Goal: Task Accomplishment & Management: Complete application form

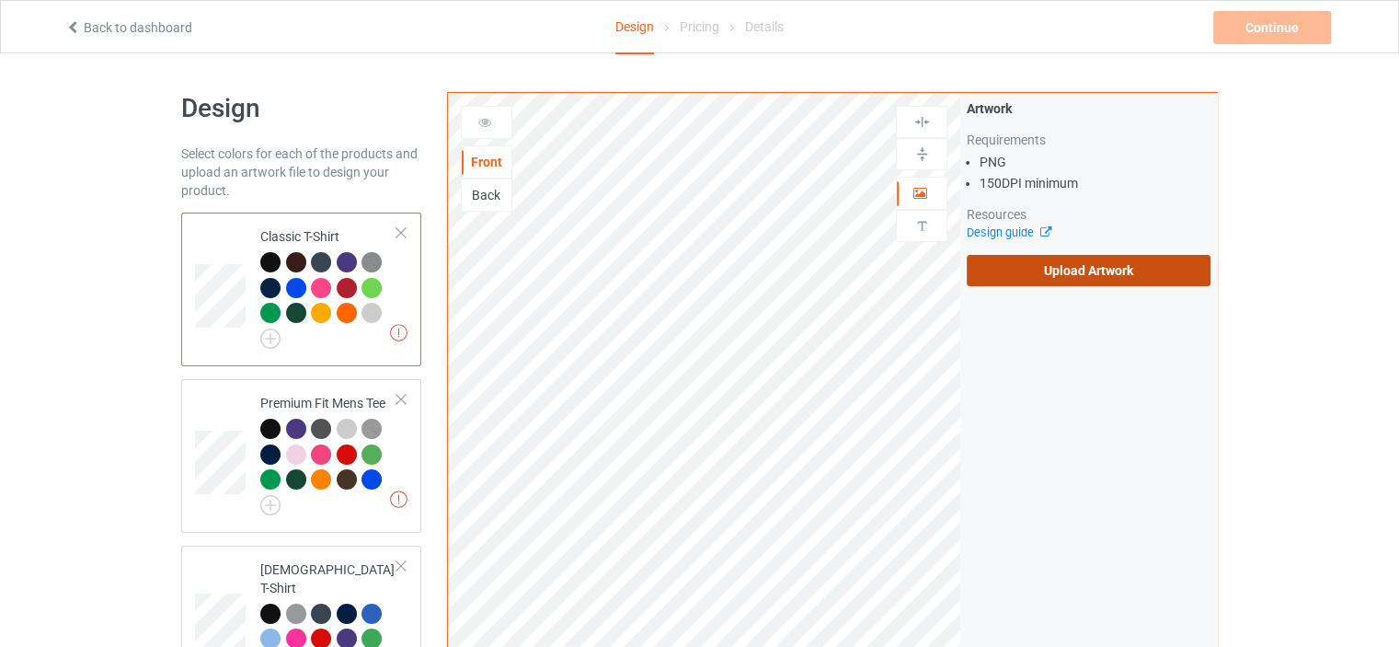
click at [980, 261] on label "Upload Artwork" at bounding box center [1089, 270] width 244 height 31
click at [0, 0] on input "Upload Artwork" at bounding box center [0, 0] width 0 height 0
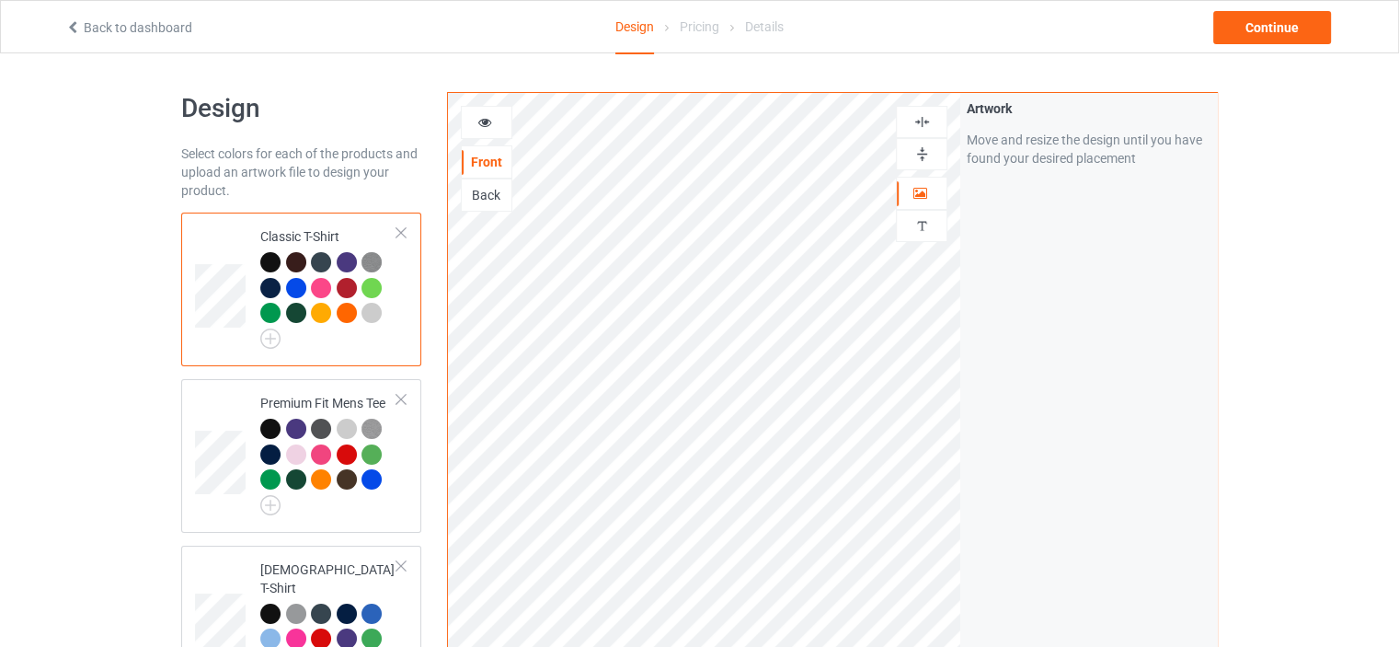
click at [464, 108] on div at bounding box center [487, 122] width 52 height 33
click at [464, 111] on div at bounding box center [487, 122] width 52 height 33
click at [478, 122] on icon at bounding box center [485, 119] width 16 height 13
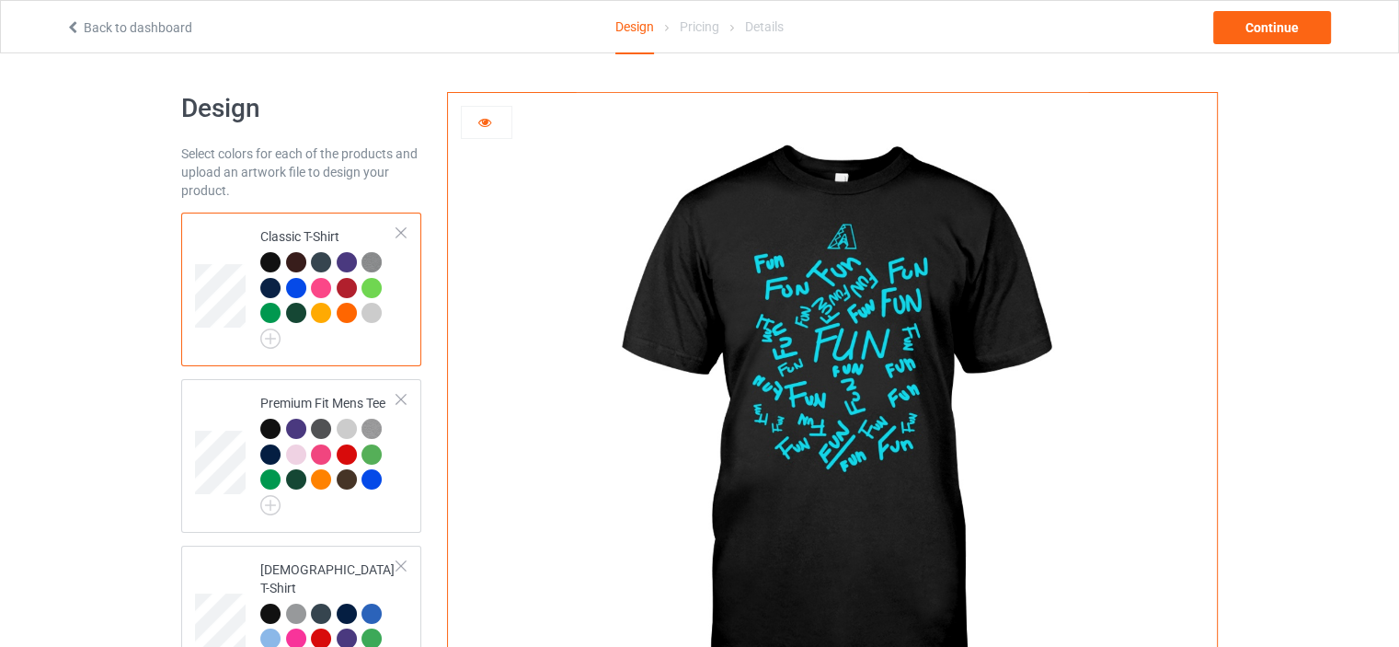
click at [856, 389] on img at bounding box center [832, 413] width 512 height 640
click at [1254, 29] on div "Continue" at bounding box center [1272, 27] width 118 height 33
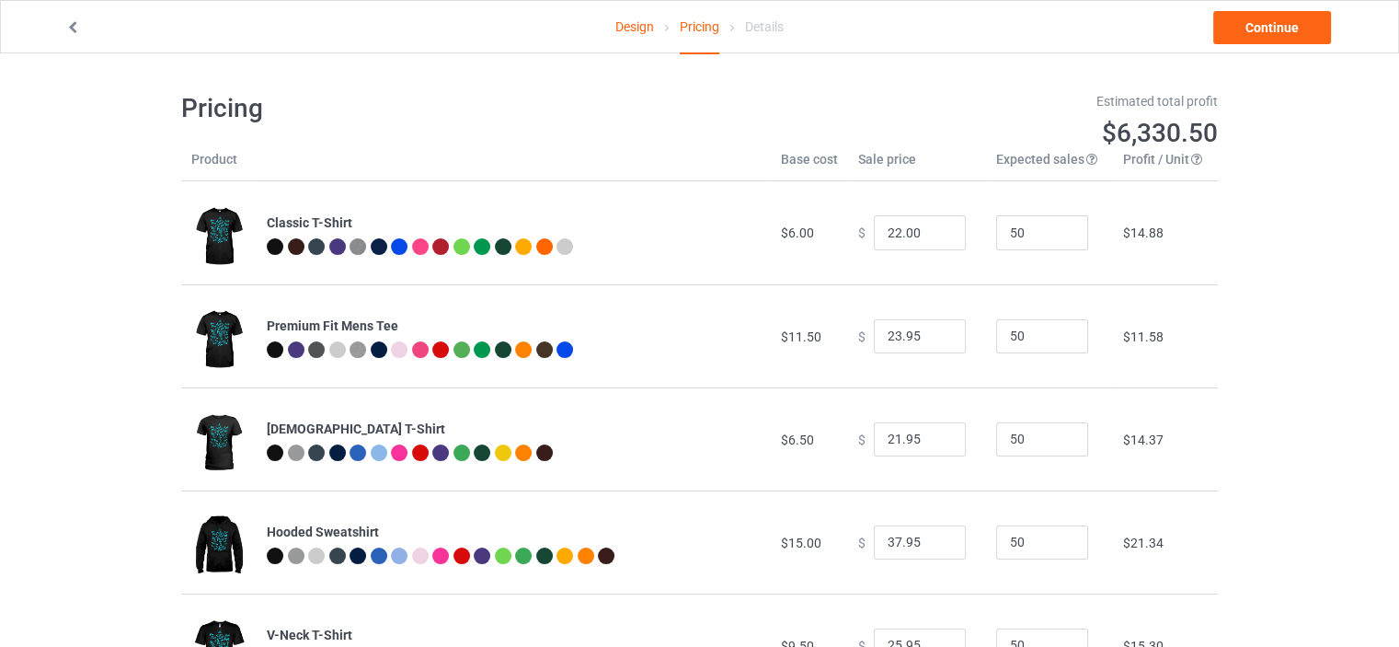
click at [620, 34] on link "Design" at bounding box center [634, 27] width 39 height 52
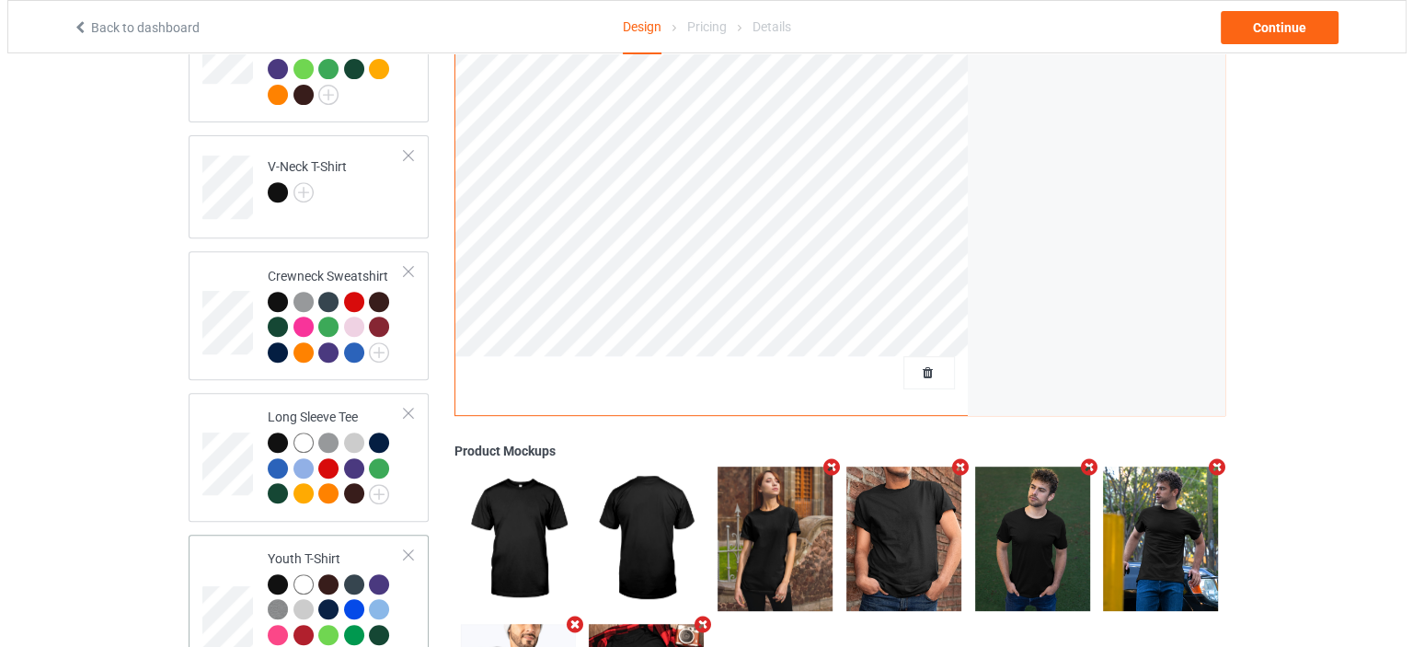
scroll to position [878, 0]
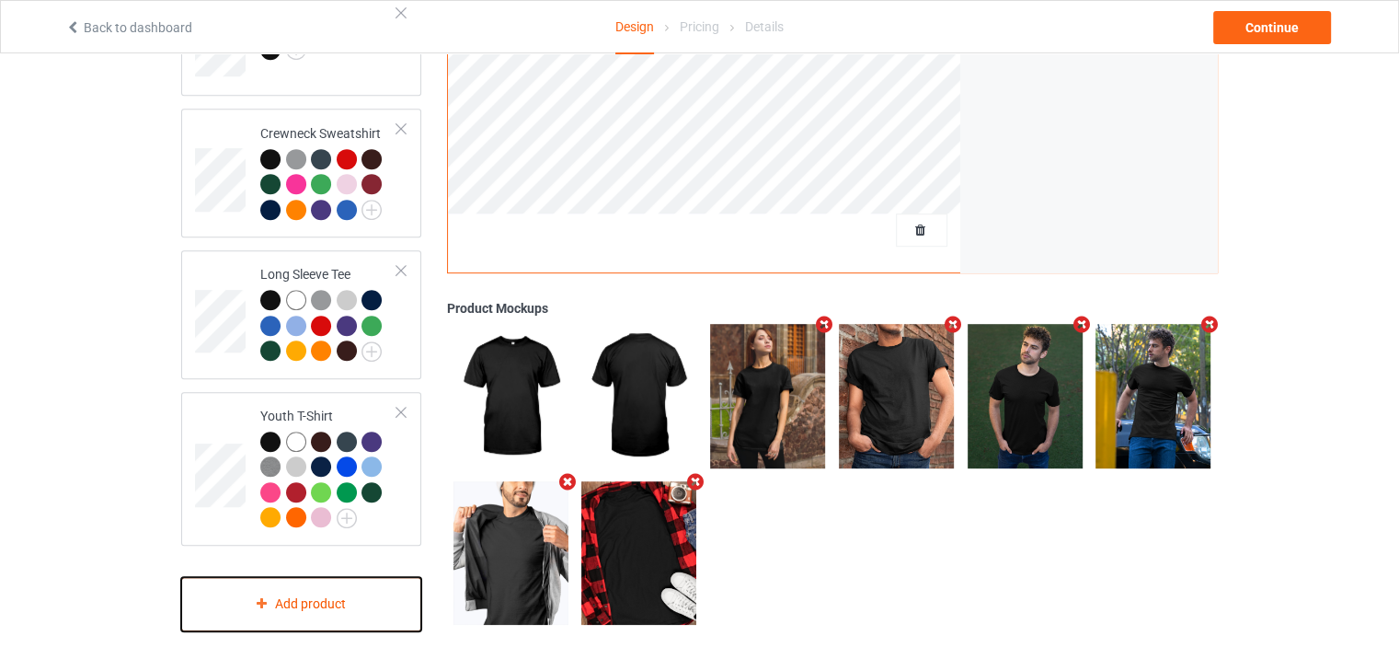
click at [330, 577] on div "Add product" at bounding box center [301, 604] width 240 height 54
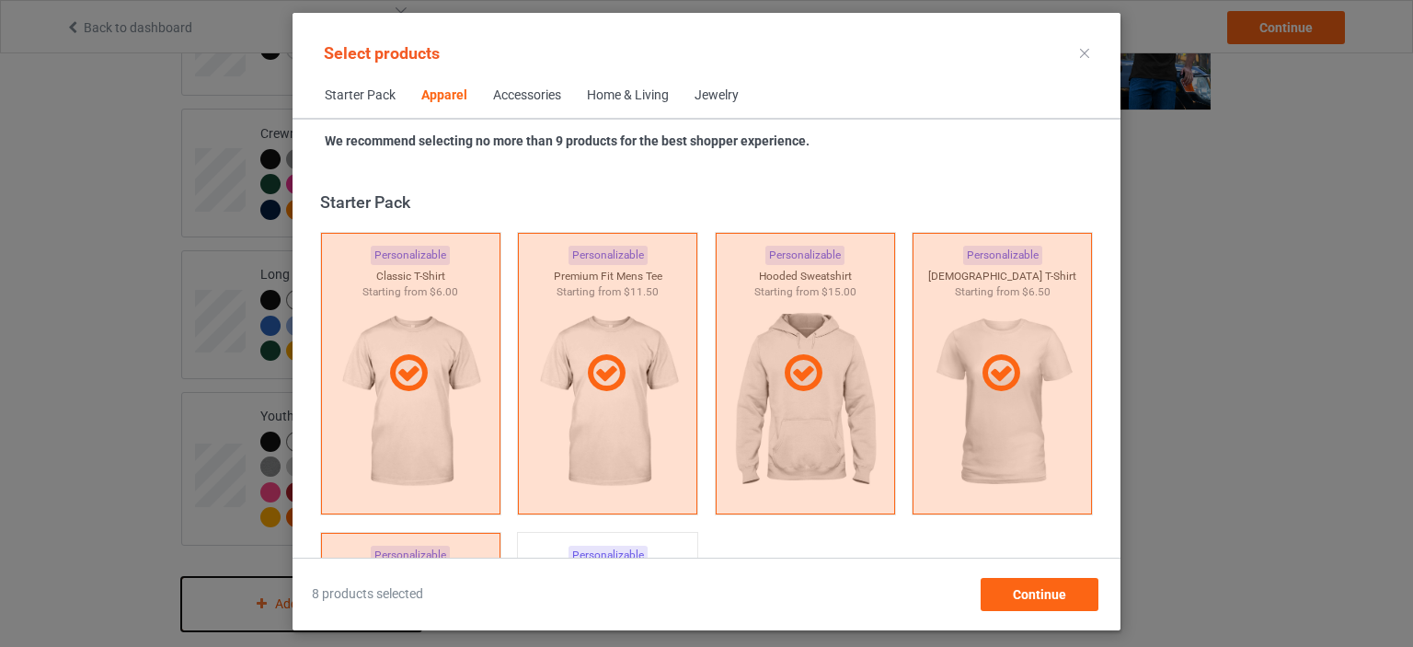
scroll to position [684, 0]
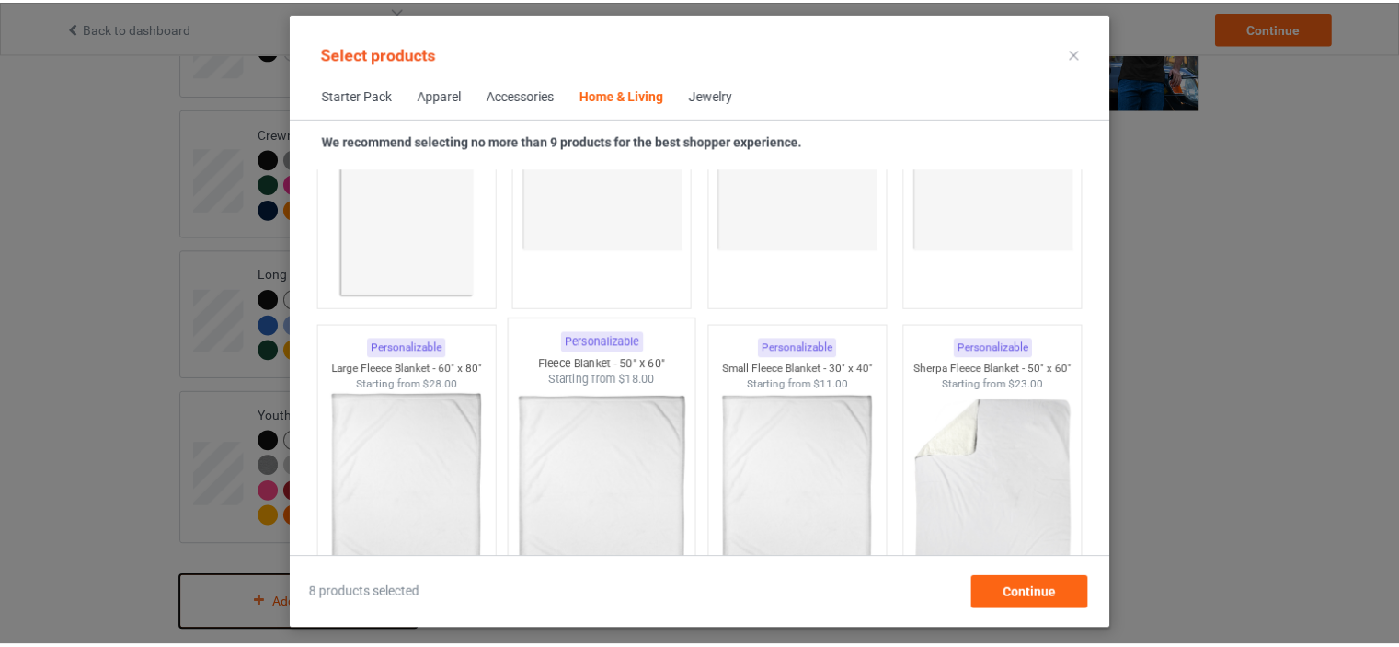
scroll to position [8410, 0]
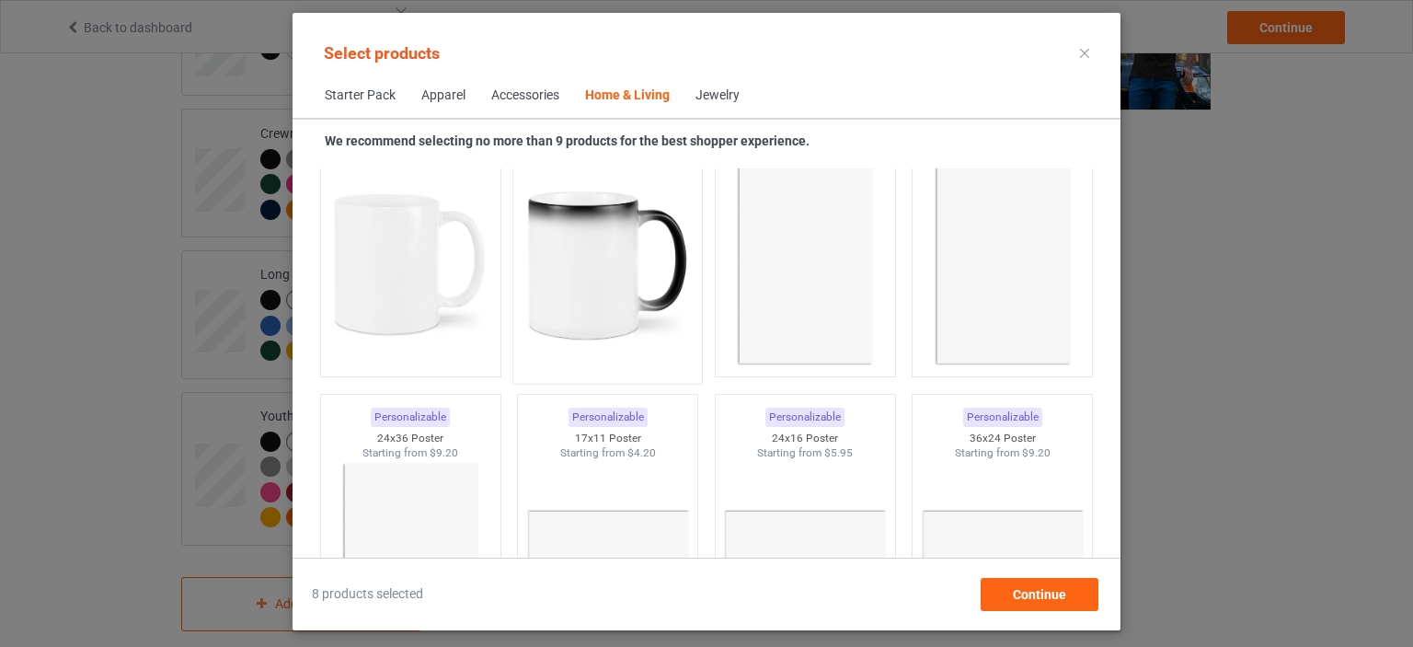
click at [563, 268] on img at bounding box center [607, 265] width 173 height 216
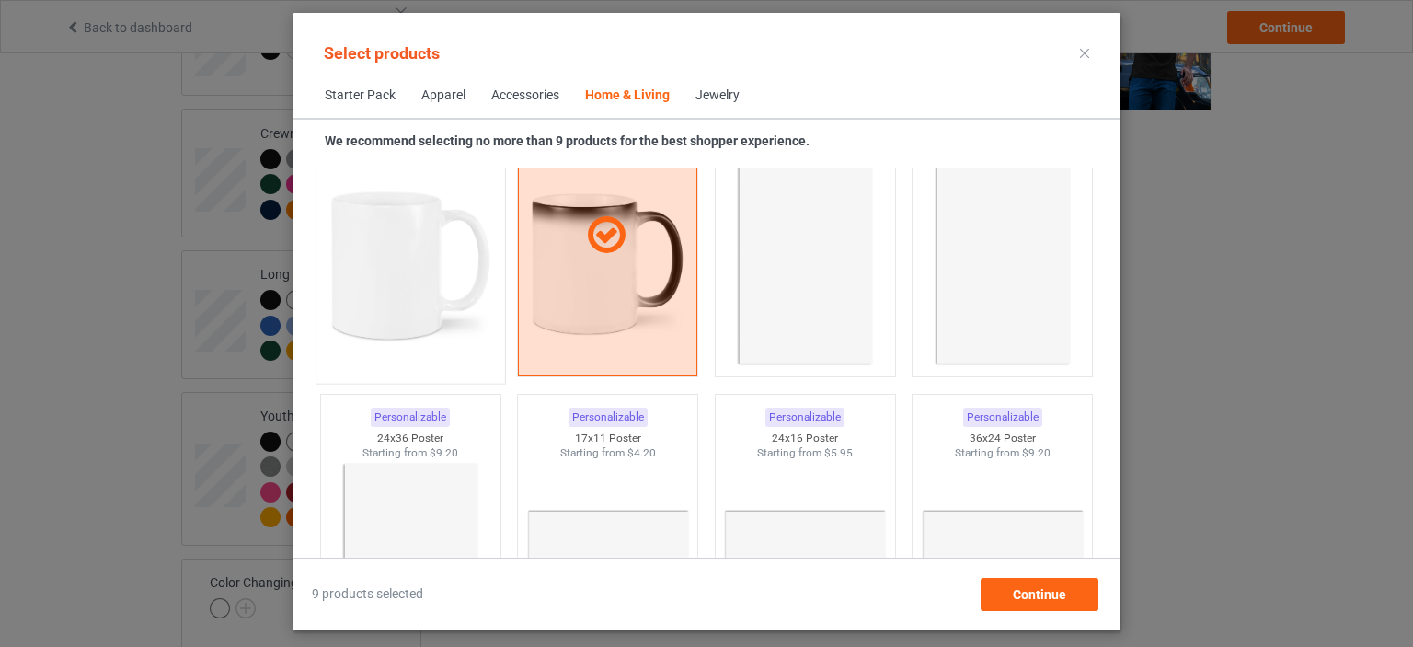
click at [388, 308] on img at bounding box center [410, 265] width 173 height 216
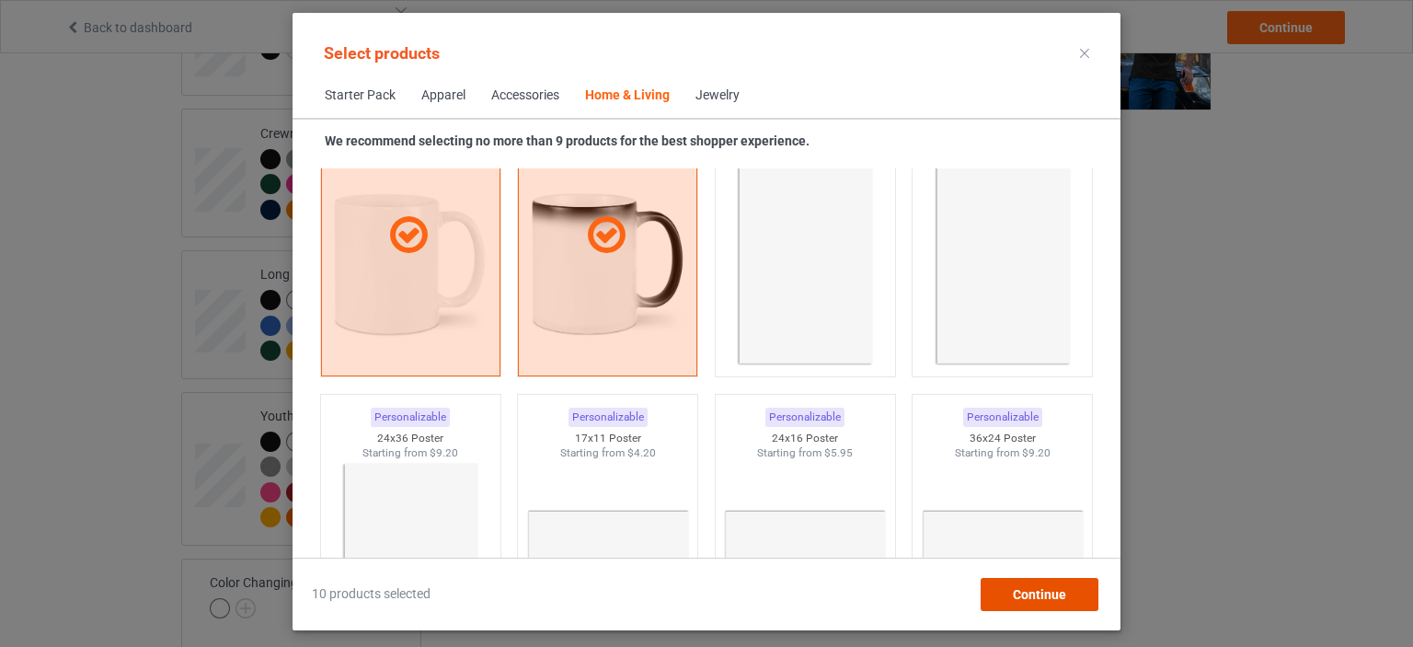
click at [1025, 601] on span "Continue" at bounding box center [1039, 594] width 53 height 15
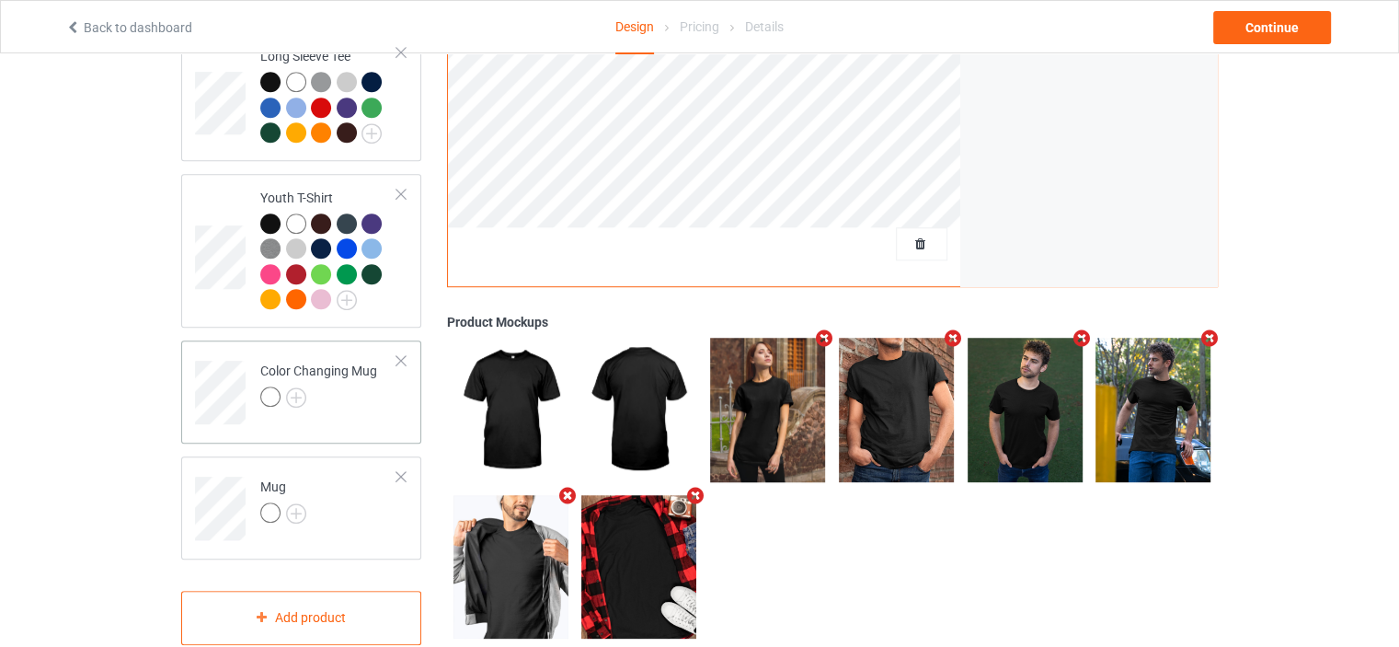
scroll to position [1110, 0]
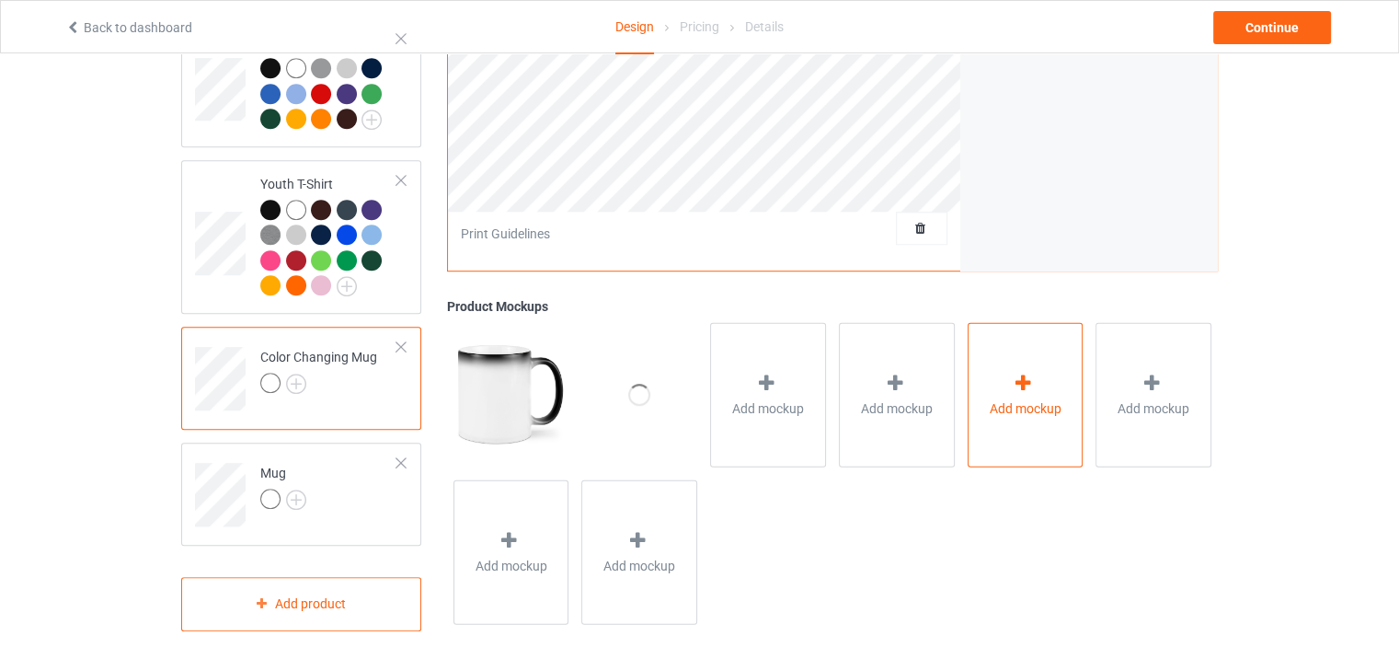
scroll to position [742, 0]
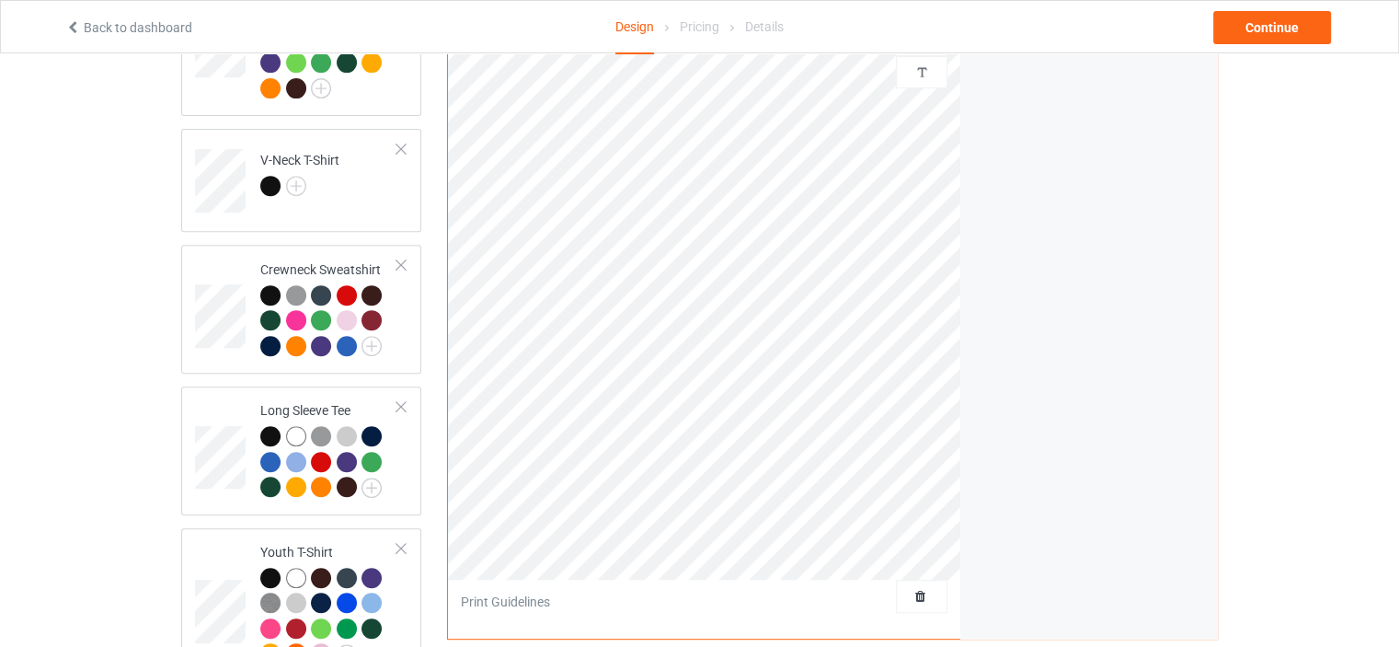
click at [1013, 287] on div "Artwork Move and resize the design until you have found your desired placement" at bounding box center [1088, 288] width 257 height 699
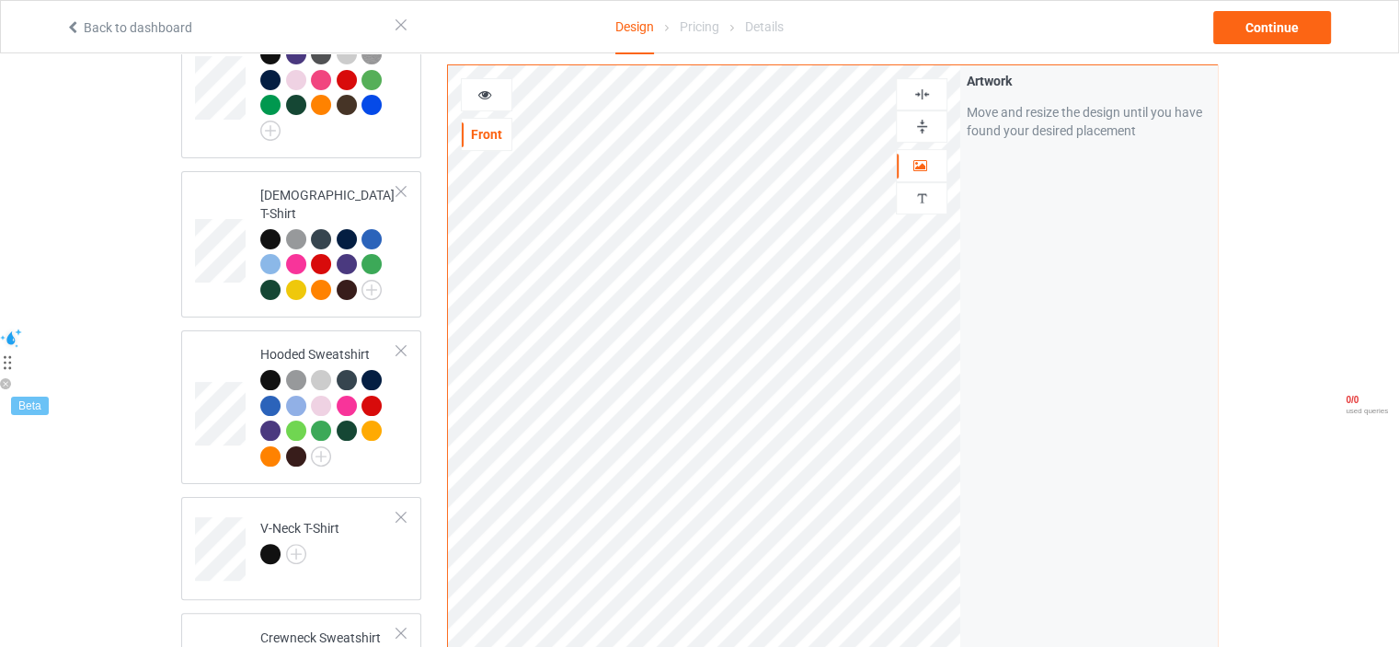
click at [493, 106] on div at bounding box center [487, 94] width 52 height 33
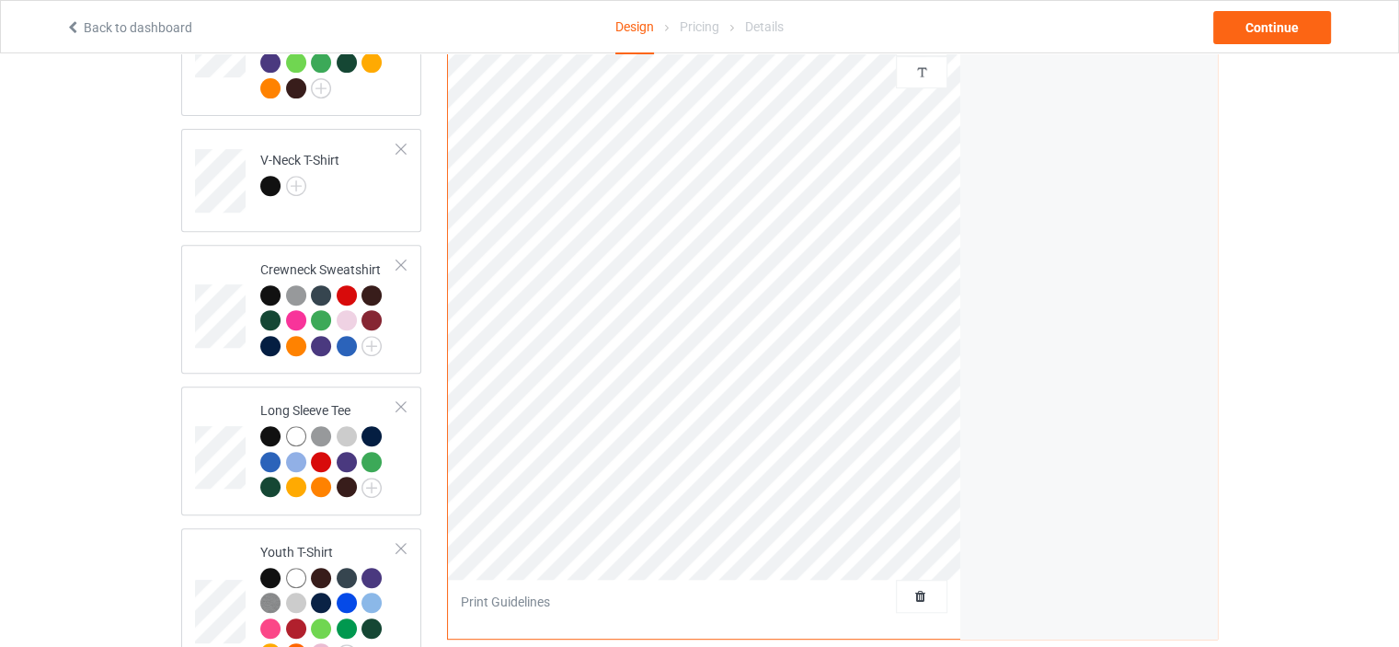
scroll to position [1110, 0]
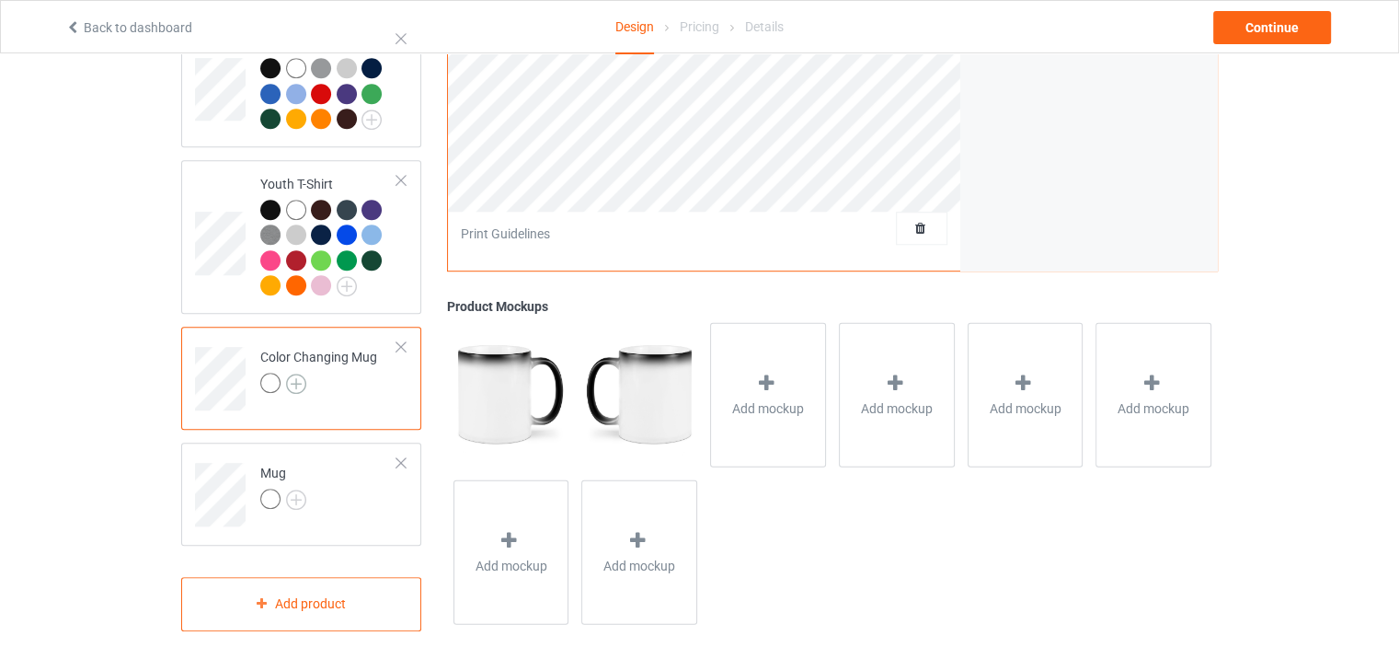
click at [291, 373] on img at bounding box center [296, 383] width 20 height 20
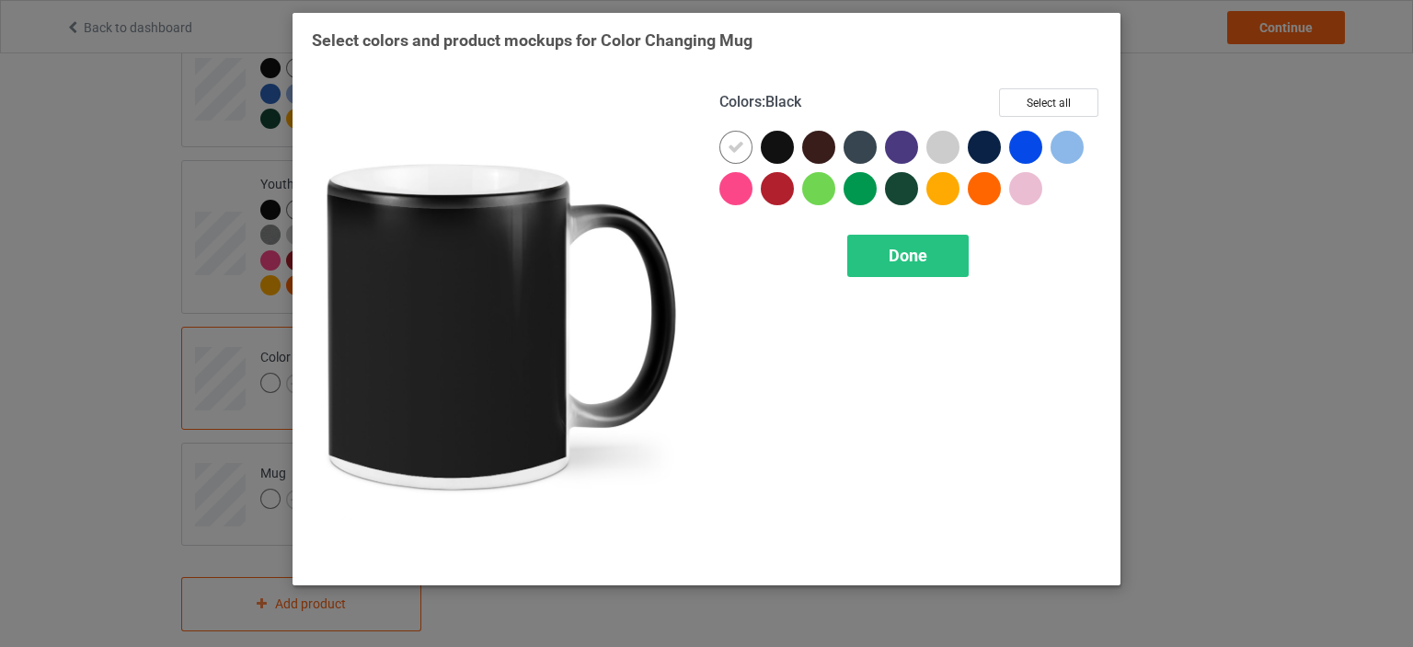
click at [773, 145] on div at bounding box center [777, 147] width 33 height 33
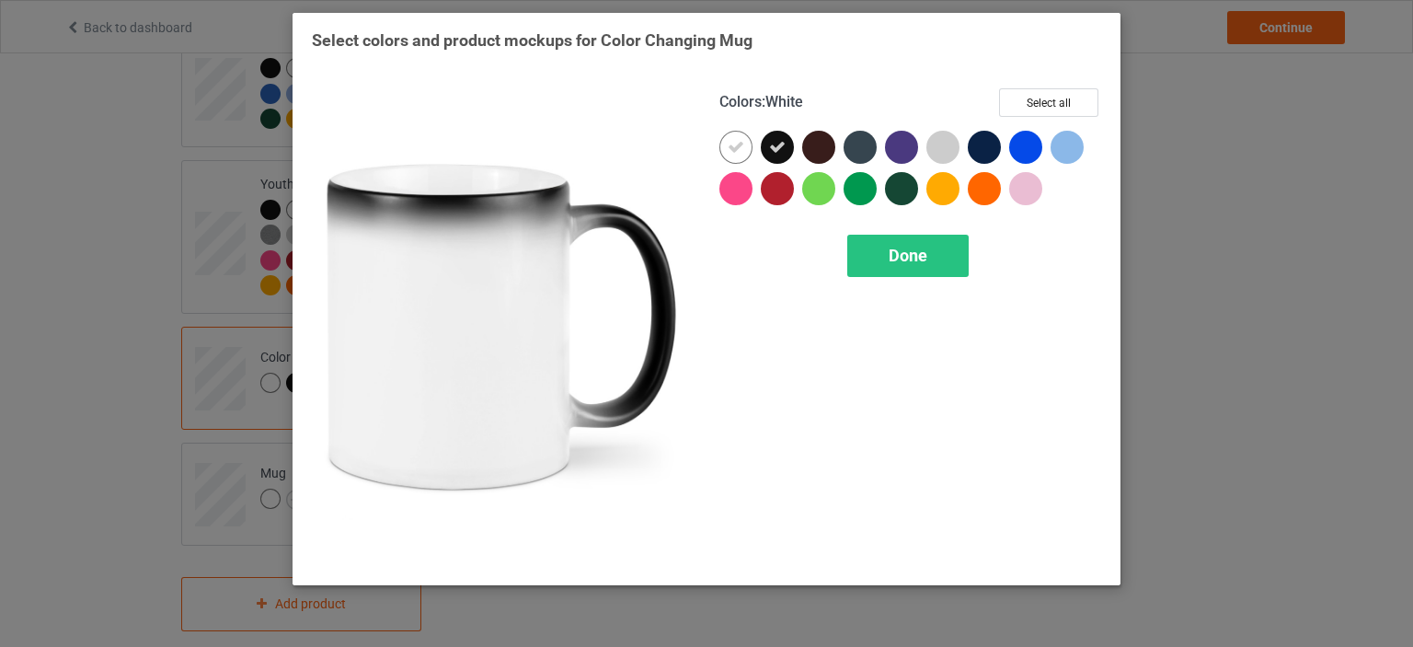
click at [738, 148] on icon at bounding box center [735, 147] width 17 height 17
click at [1036, 102] on button "Select all" at bounding box center [1048, 102] width 99 height 29
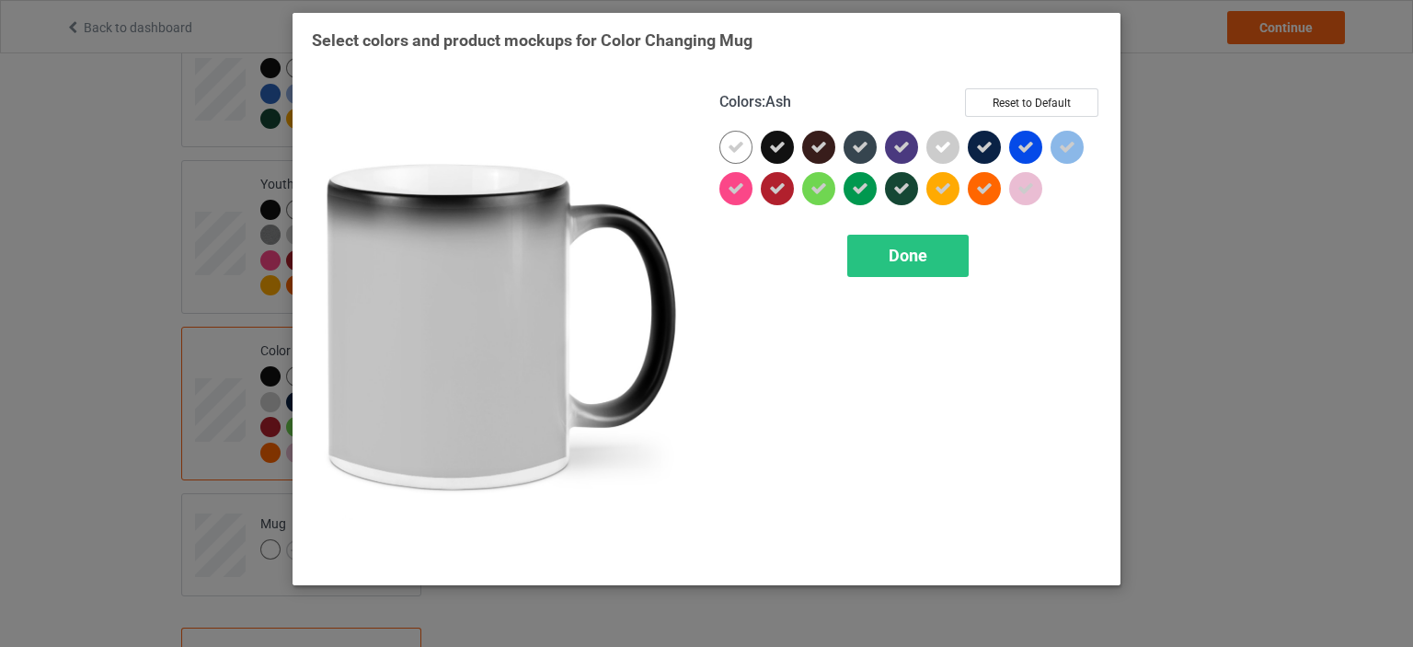
click at [942, 143] on icon at bounding box center [942, 147] width 17 height 17
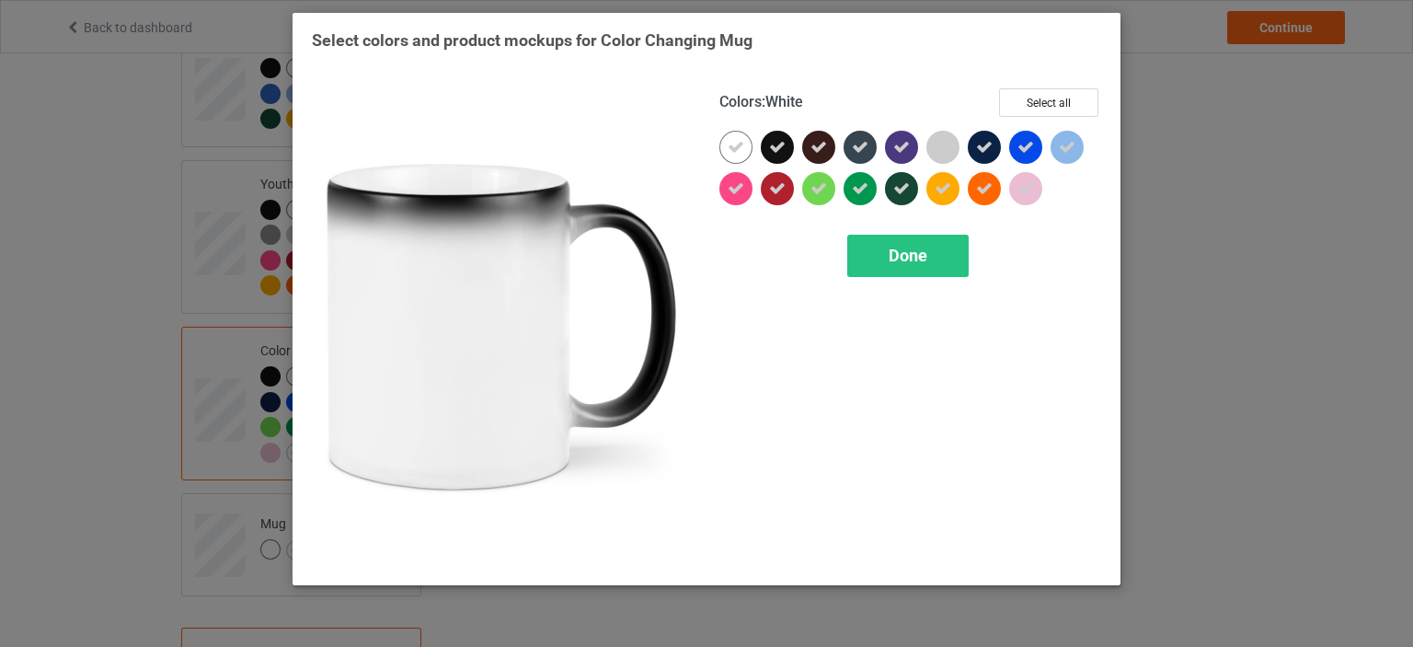
click at [739, 145] on icon at bounding box center [735, 147] width 17 height 17
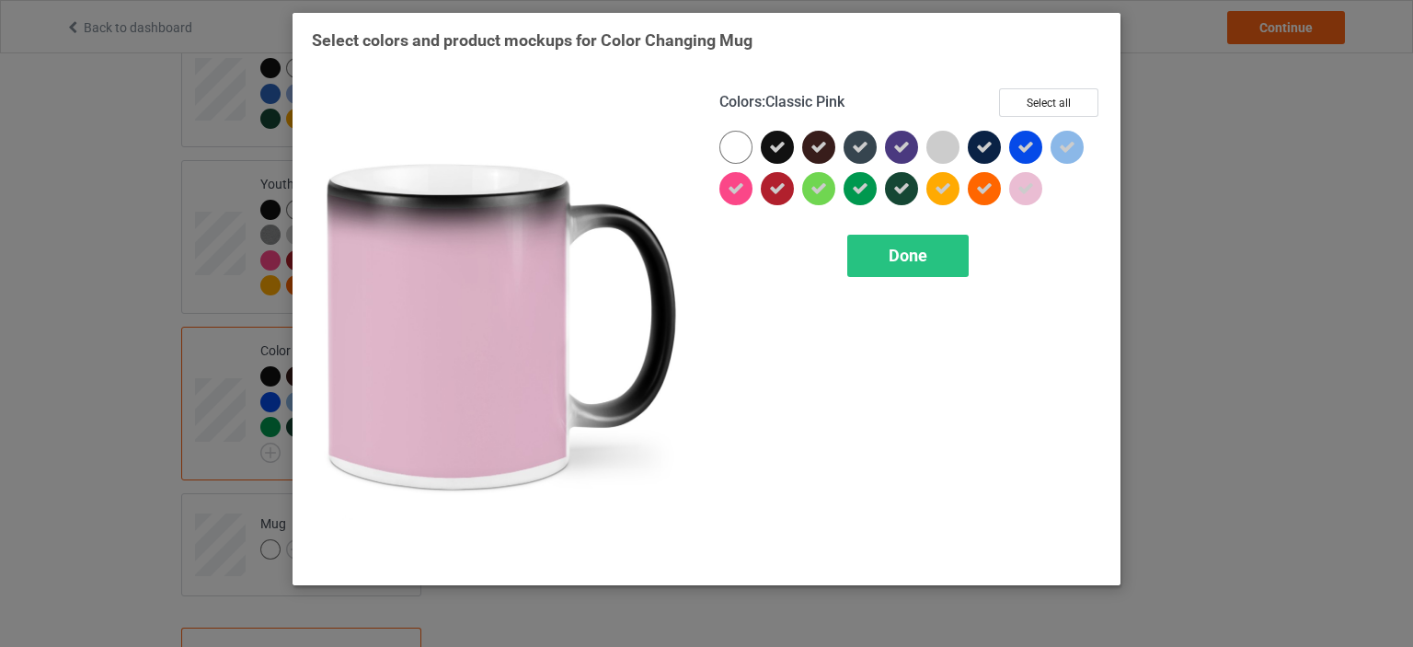
click at [1025, 196] on icon at bounding box center [1025, 188] width 17 height 17
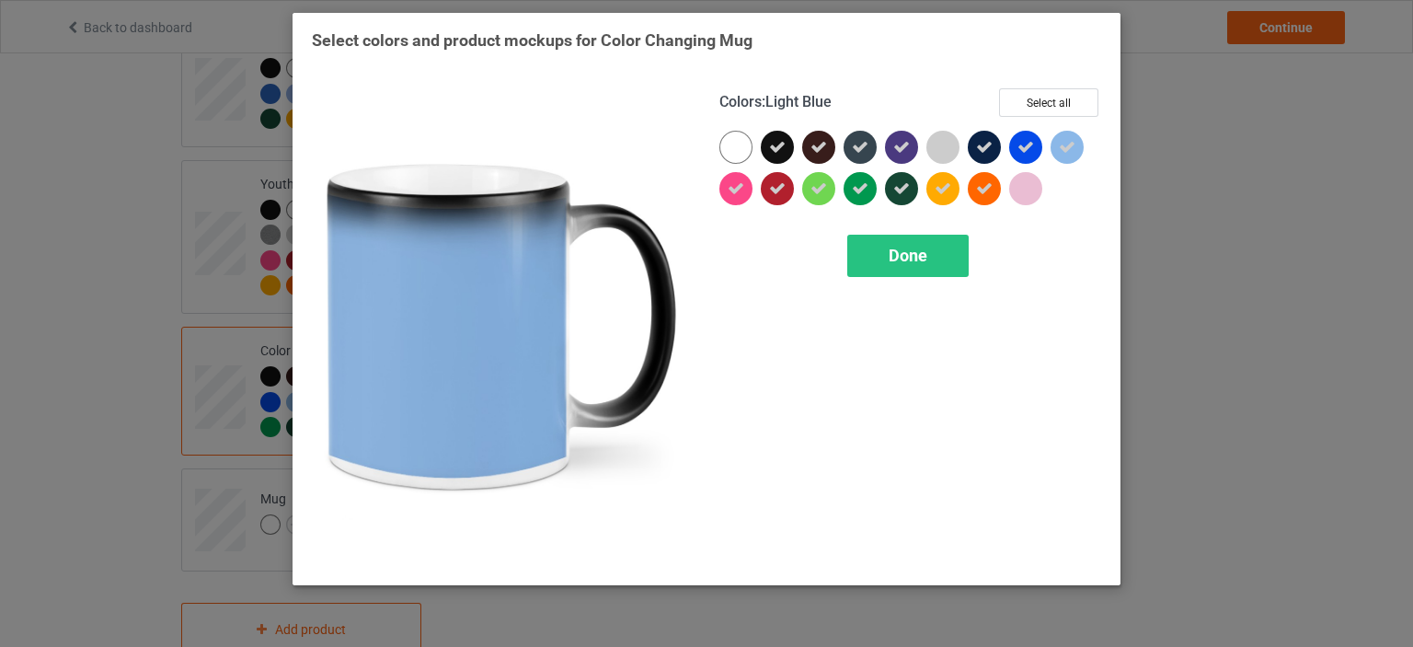
click at [1073, 150] on icon at bounding box center [1067, 147] width 17 height 17
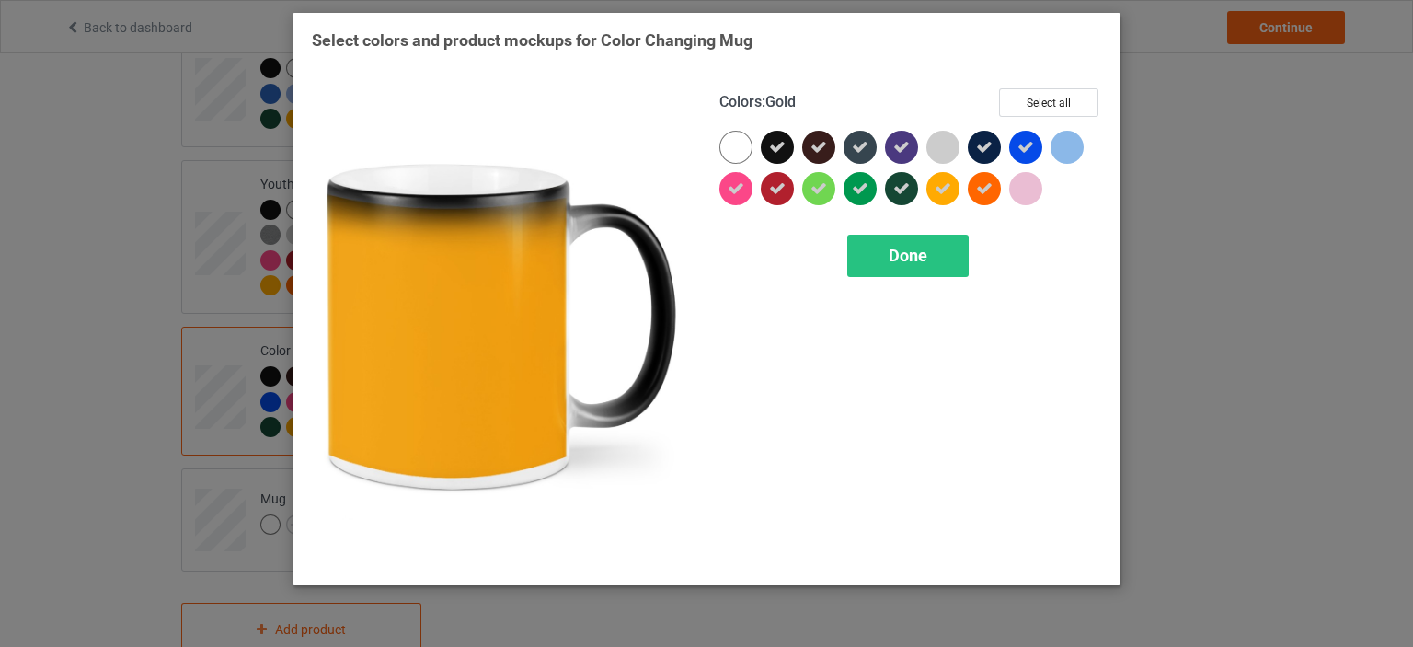
click at [923, 258] on span "Done" at bounding box center [907, 255] width 39 height 19
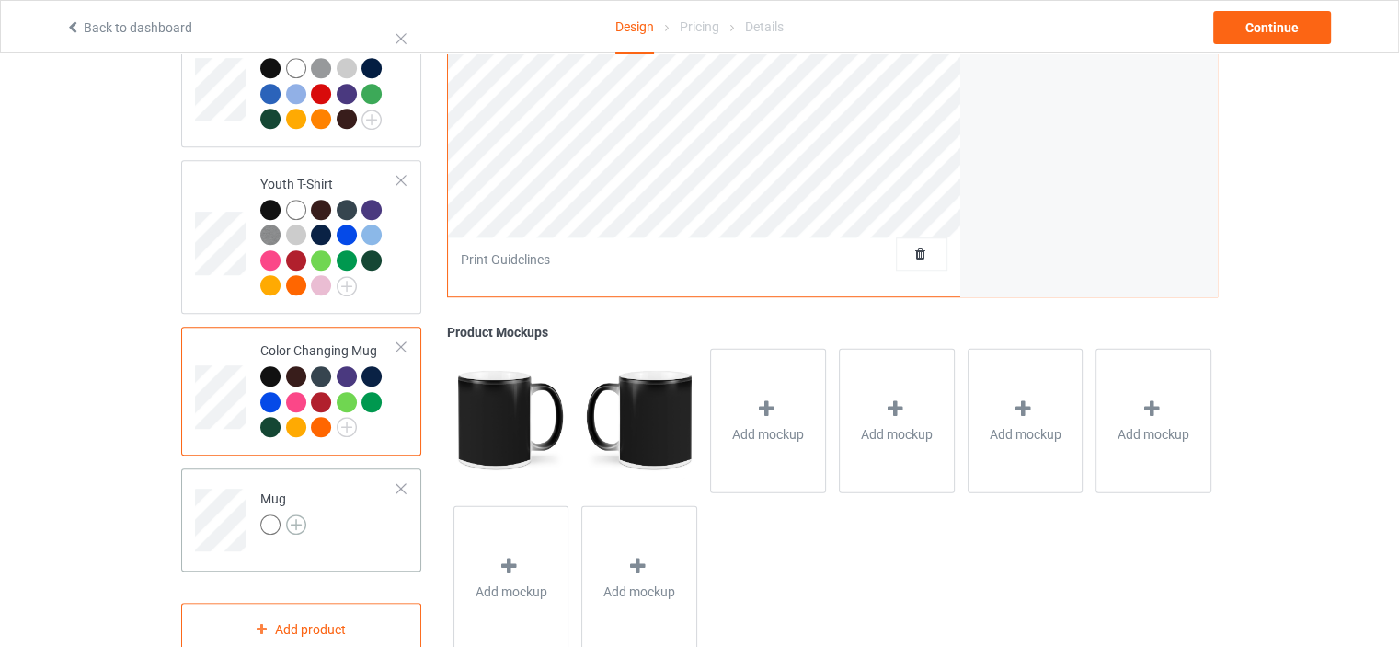
click at [300, 514] on img at bounding box center [296, 524] width 20 height 20
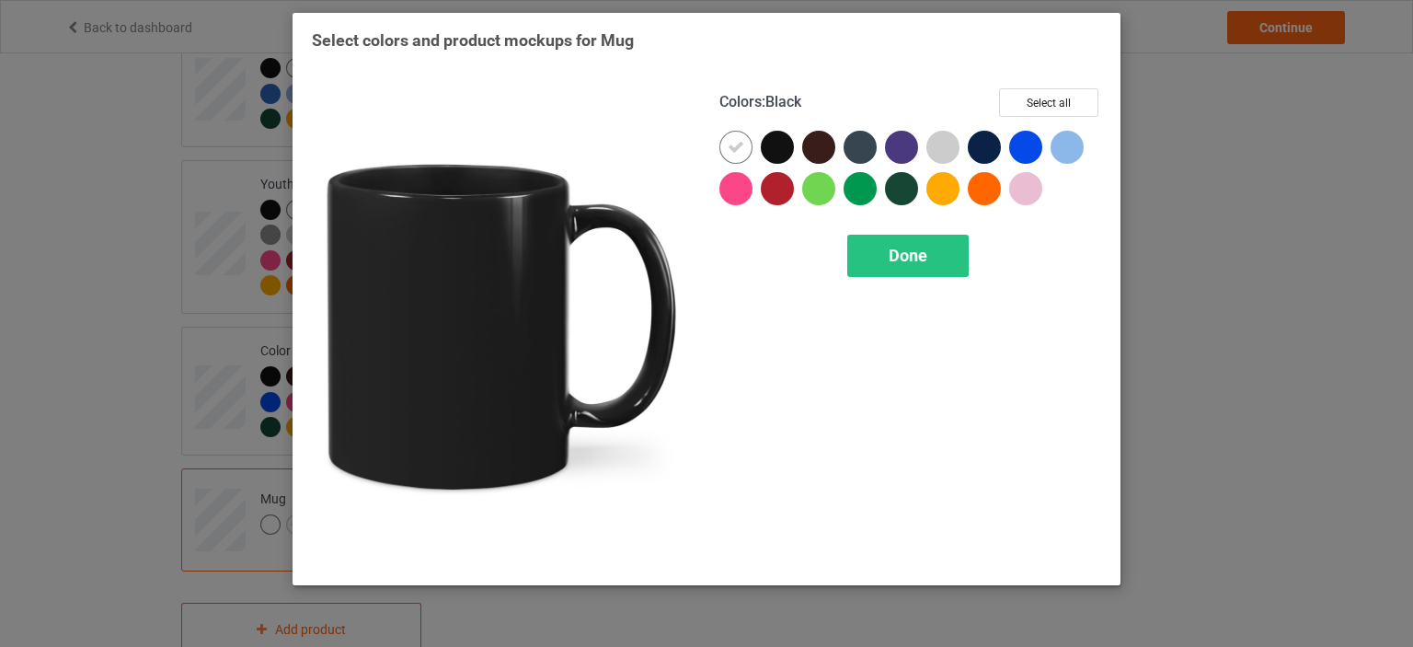
click at [776, 141] on div at bounding box center [777, 147] width 33 height 33
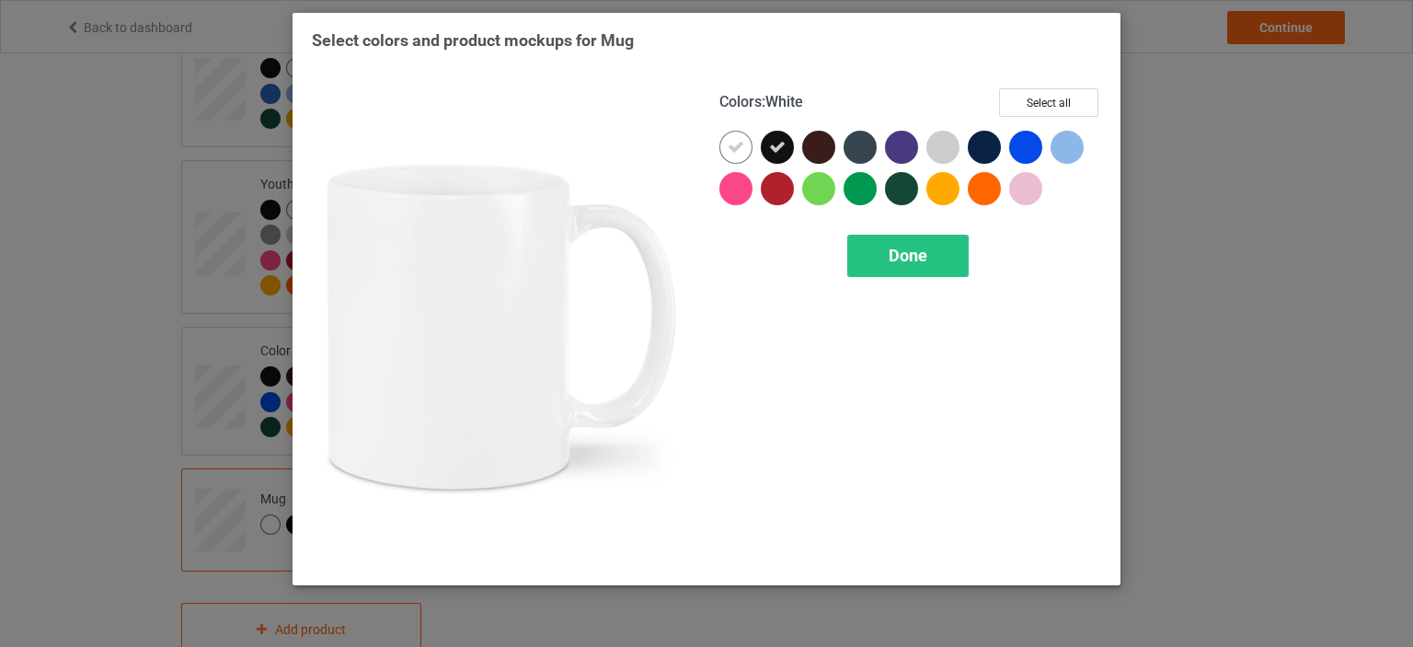
click at [733, 150] on icon at bounding box center [735, 147] width 17 height 17
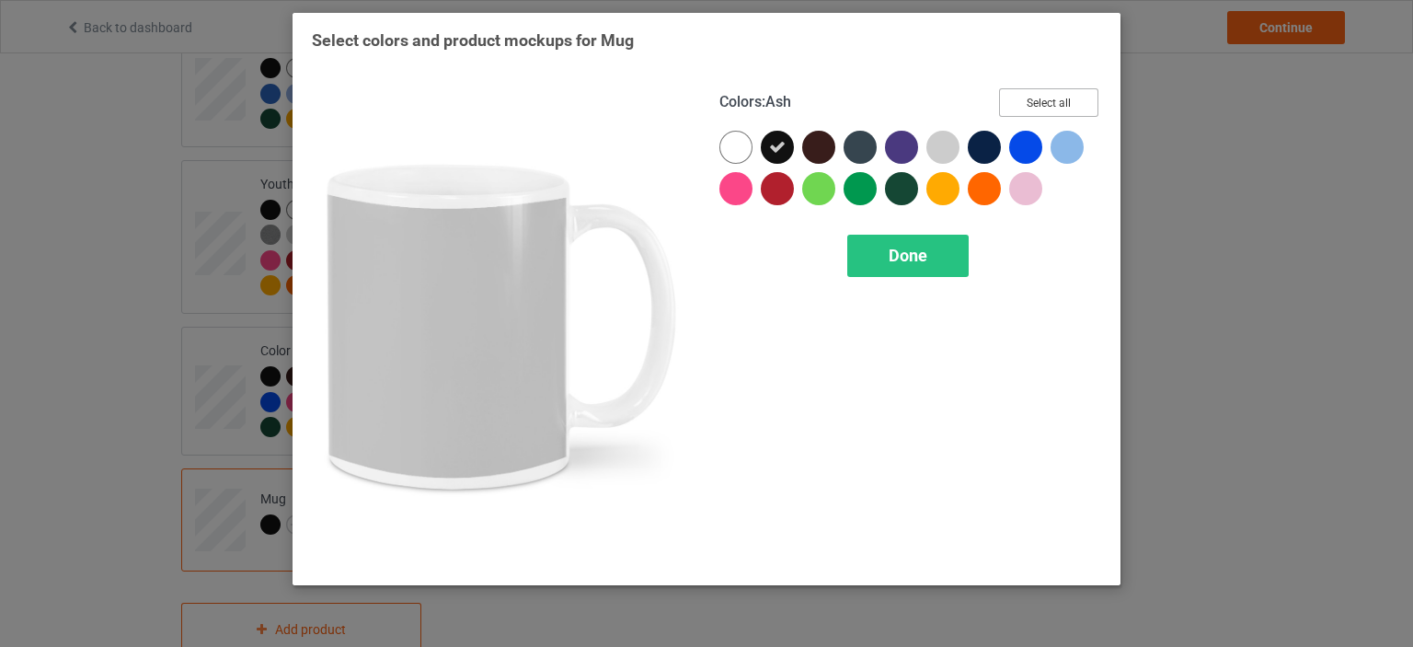
click at [1022, 88] on button "Select all" at bounding box center [1048, 102] width 99 height 29
click at [931, 140] on div at bounding box center [942, 147] width 33 height 33
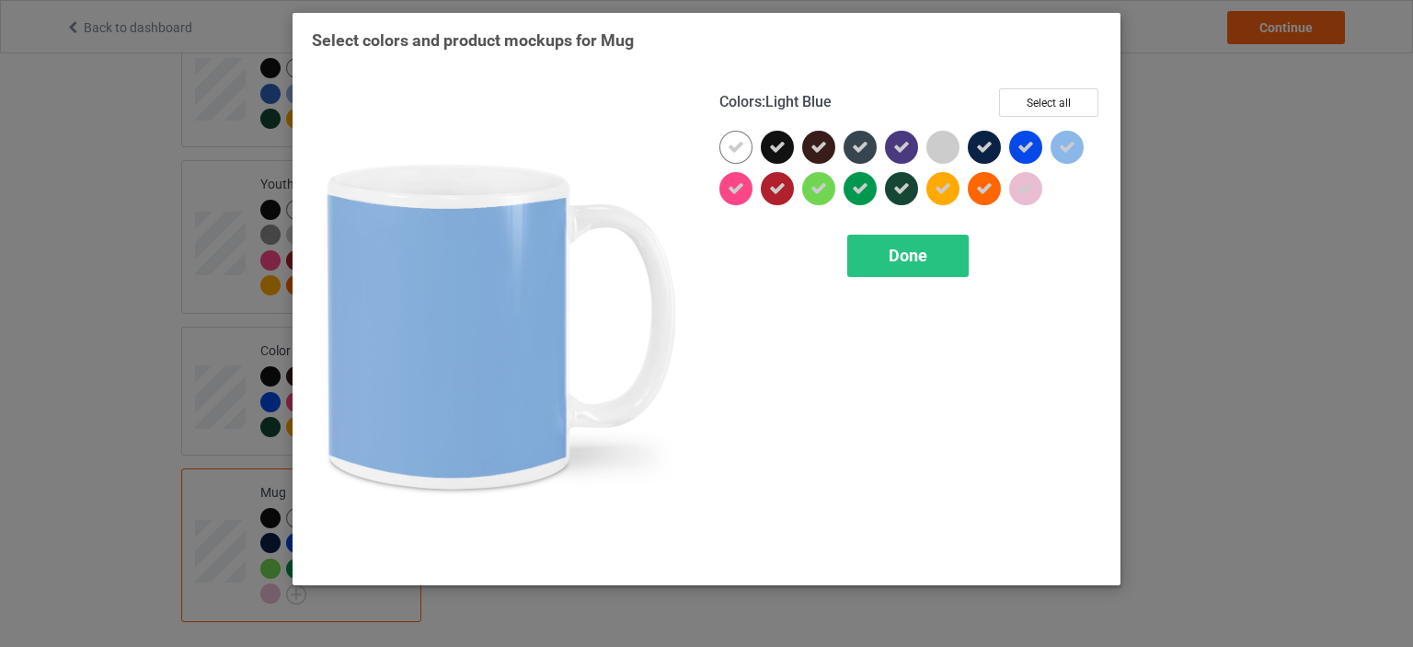
click at [1059, 154] on icon at bounding box center [1067, 147] width 17 height 17
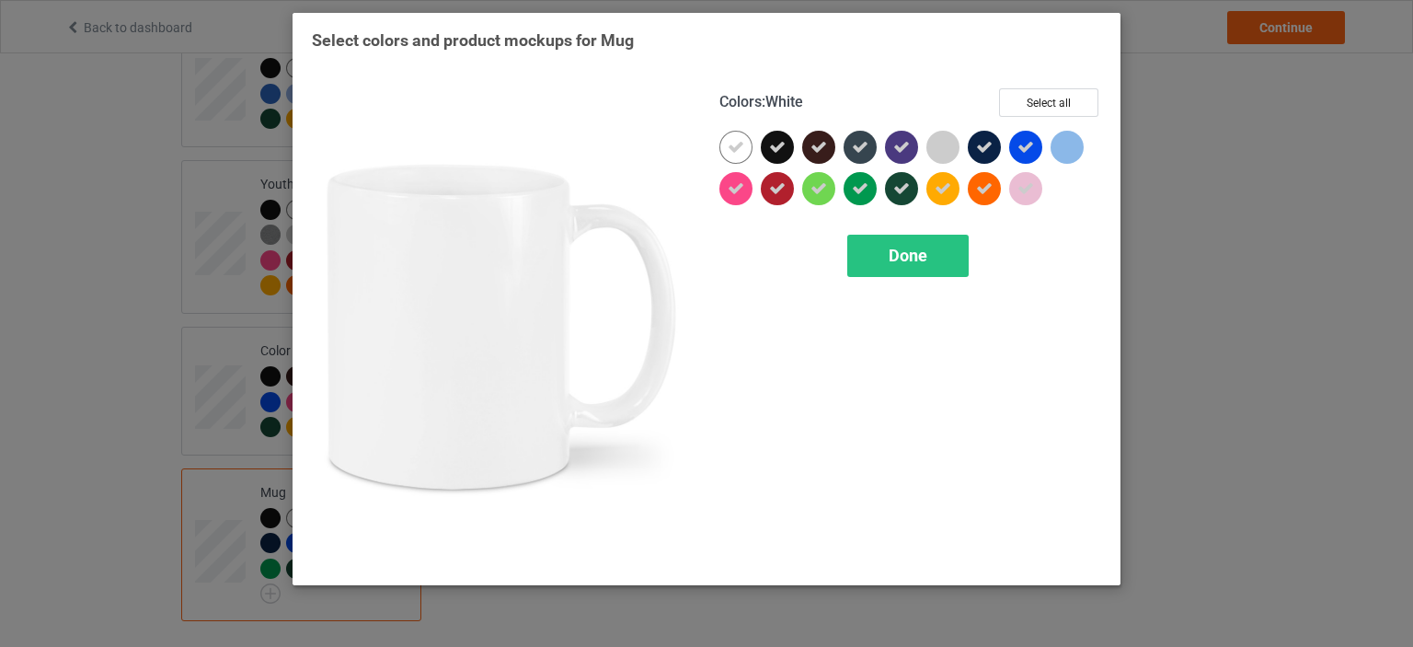
click at [722, 149] on div at bounding box center [735, 147] width 33 height 33
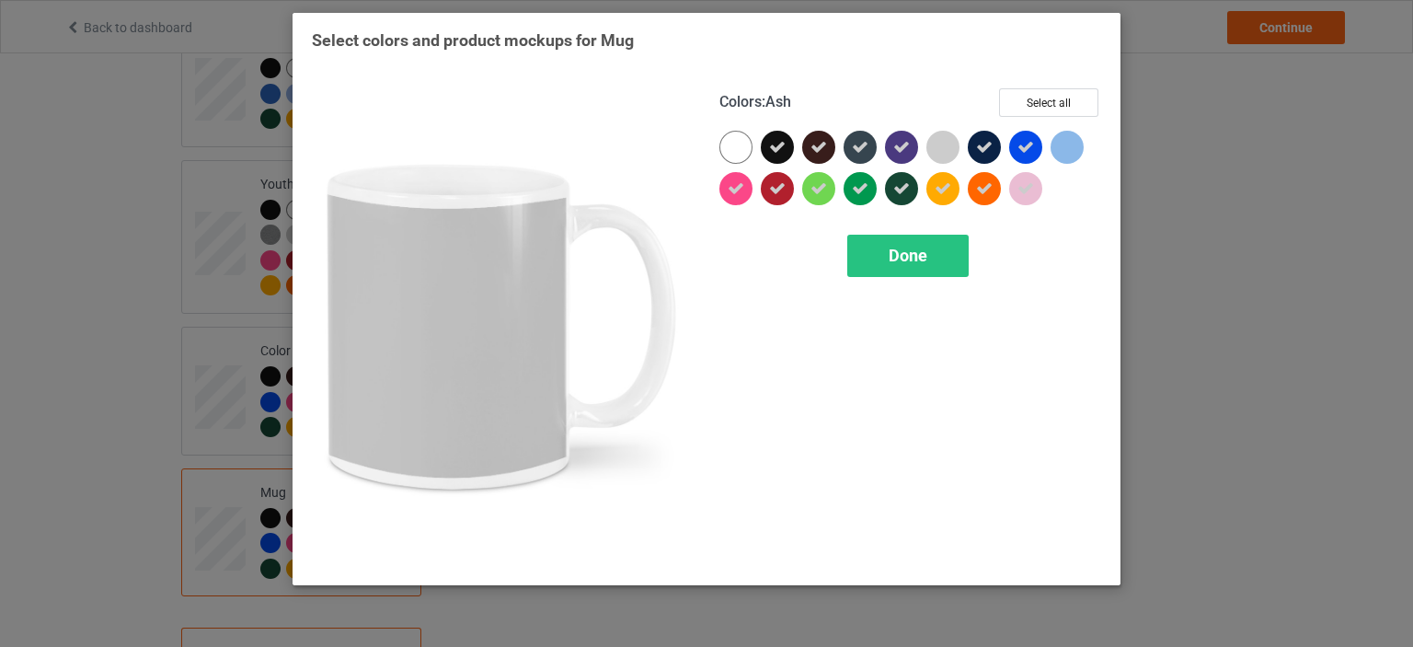
click at [950, 144] on div at bounding box center [942, 147] width 33 height 33
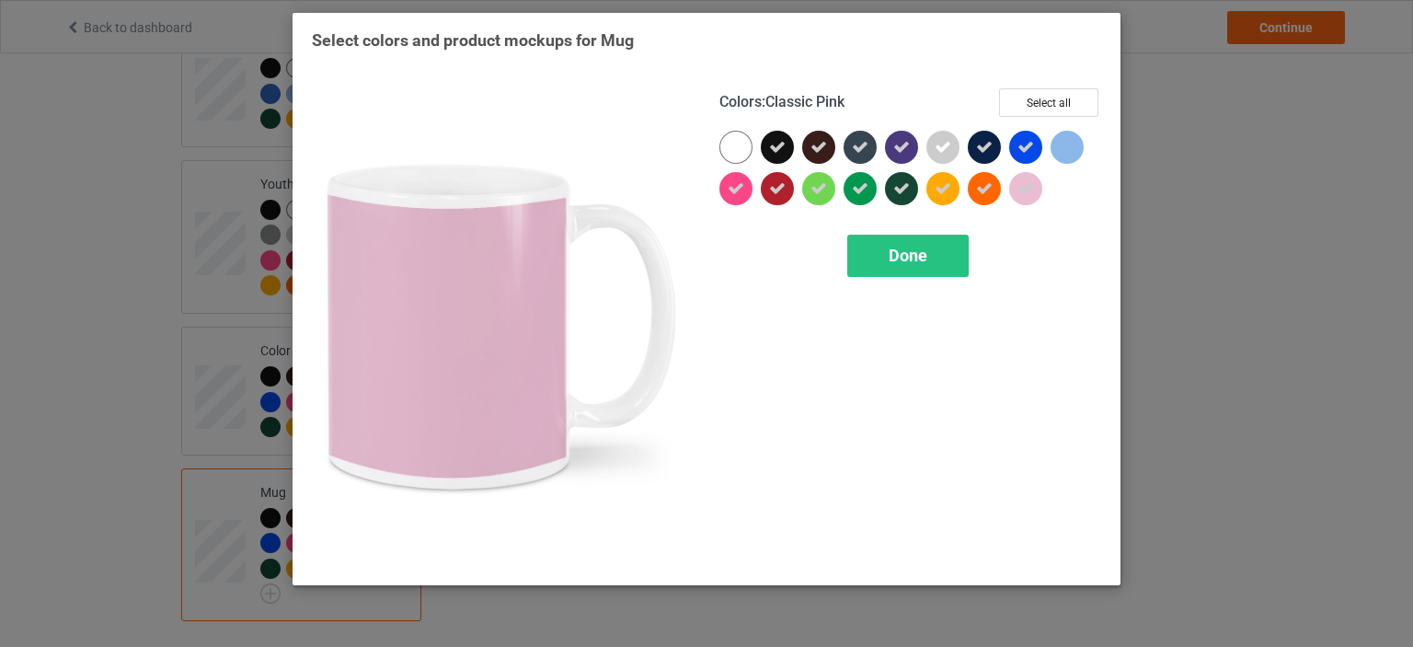
click at [1016, 194] on div at bounding box center [1025, 188] width 33 height 33
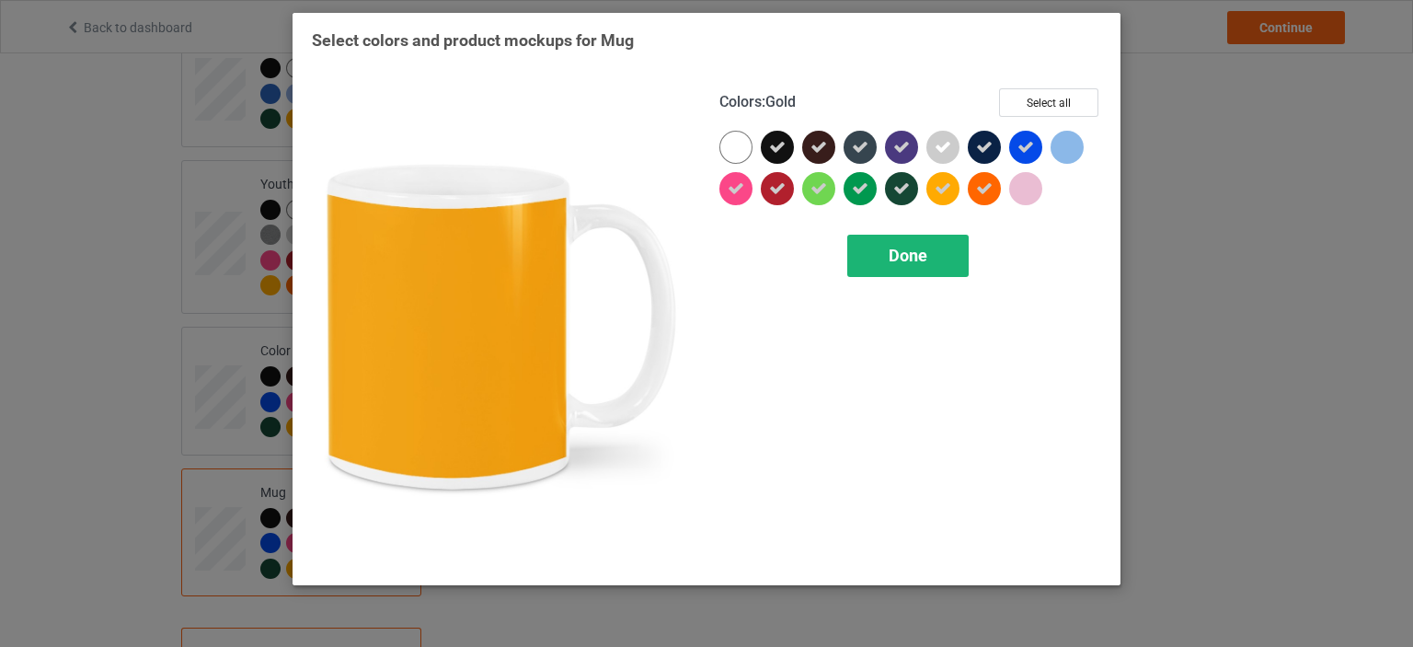
click at [913, 246] on span "Done" at bounding box center [907, 255] width 39 height 19
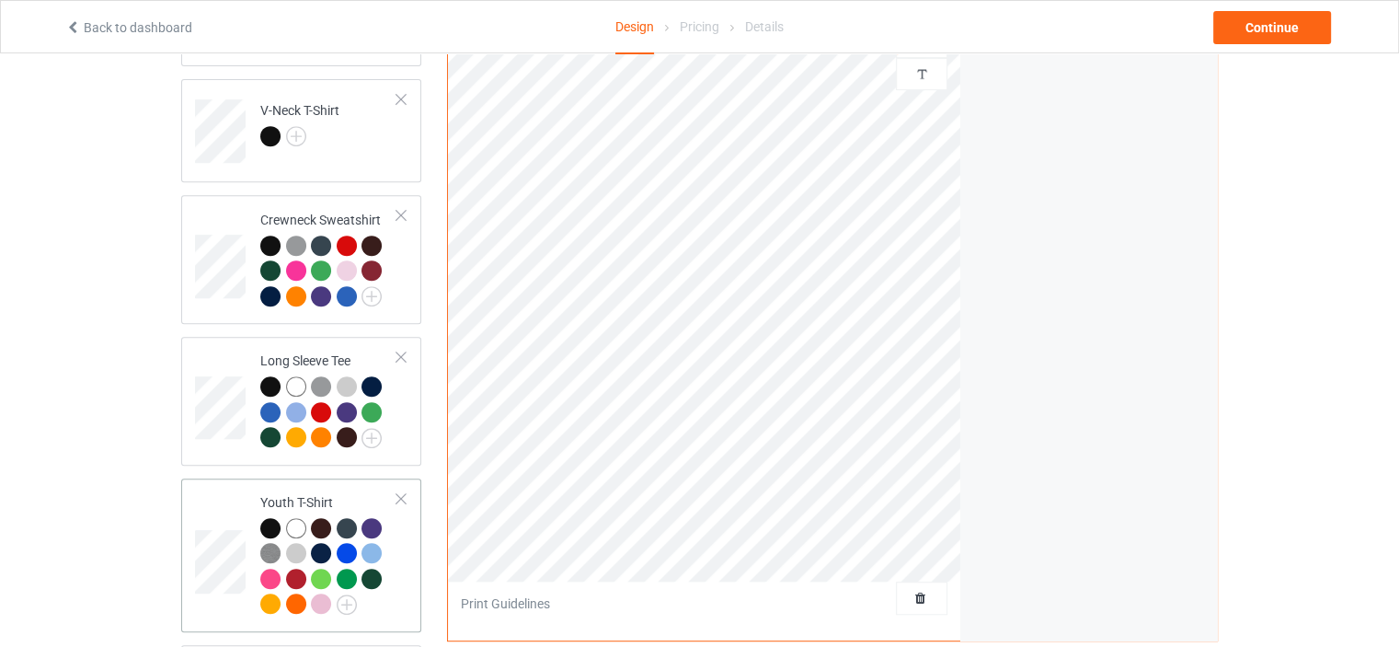
scroll to position [1160, 0]
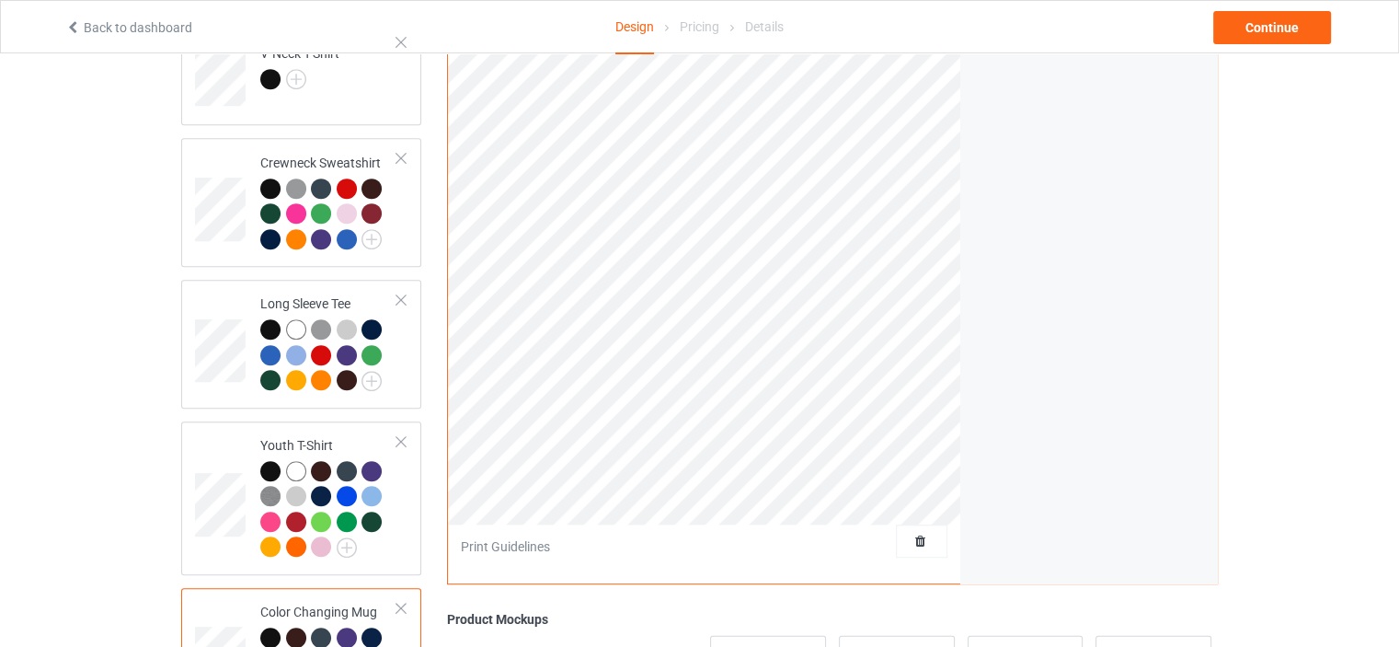
scroll to position [424, 0]
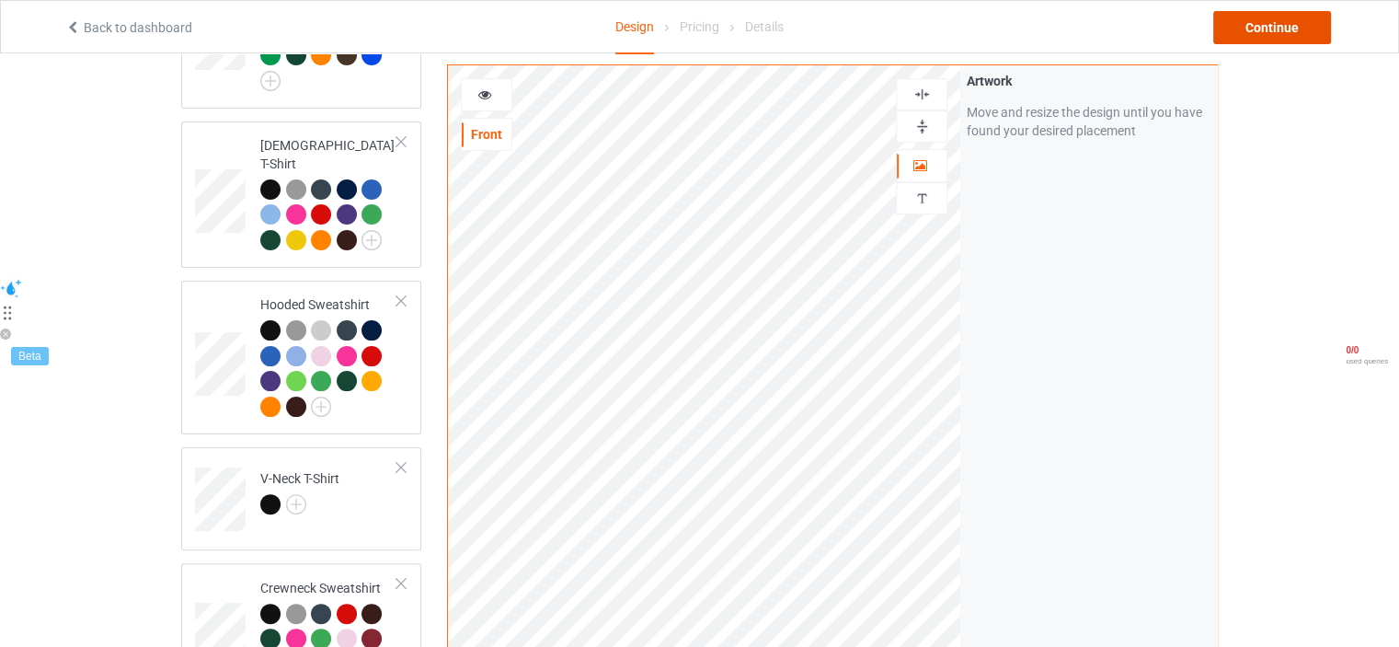
click at [1256, 29] on div "Continue" at bounding box center [1272, 27] width 118 height 33
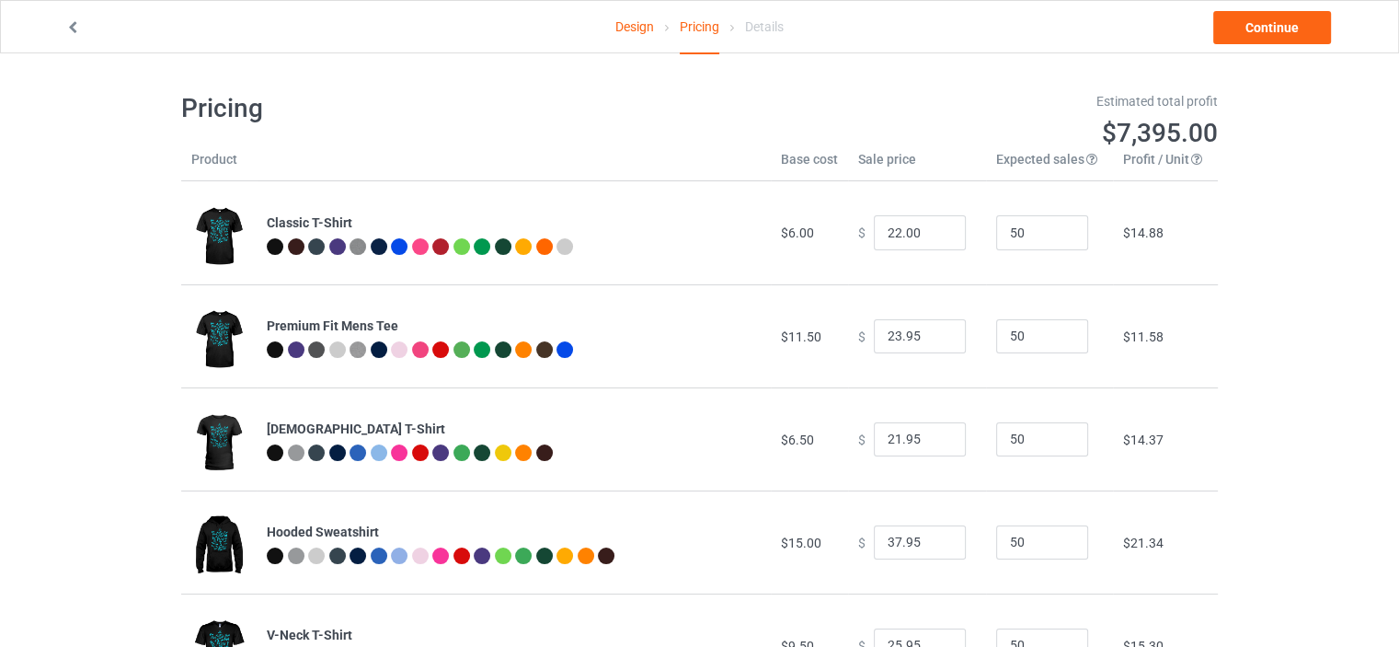
click at [621, 42] on link "Design" at bounding box center [634, 27] width 39 height 52
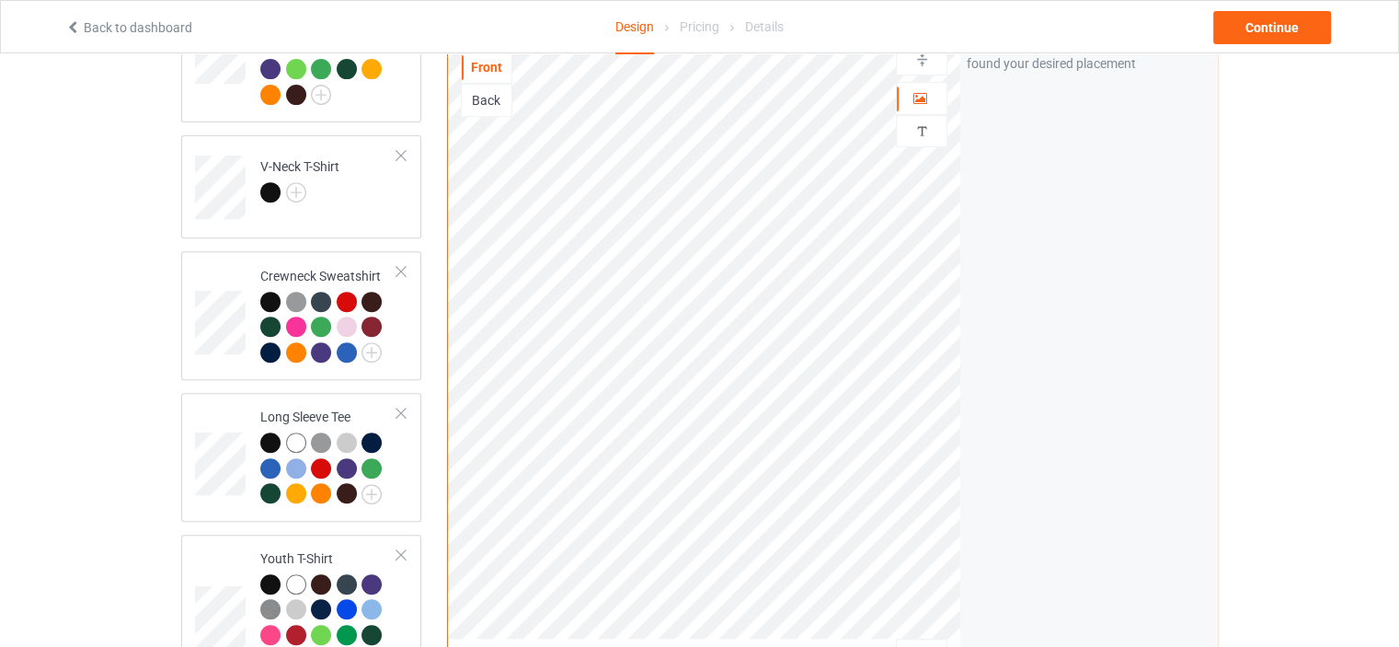
scroll to position [1160, 0]
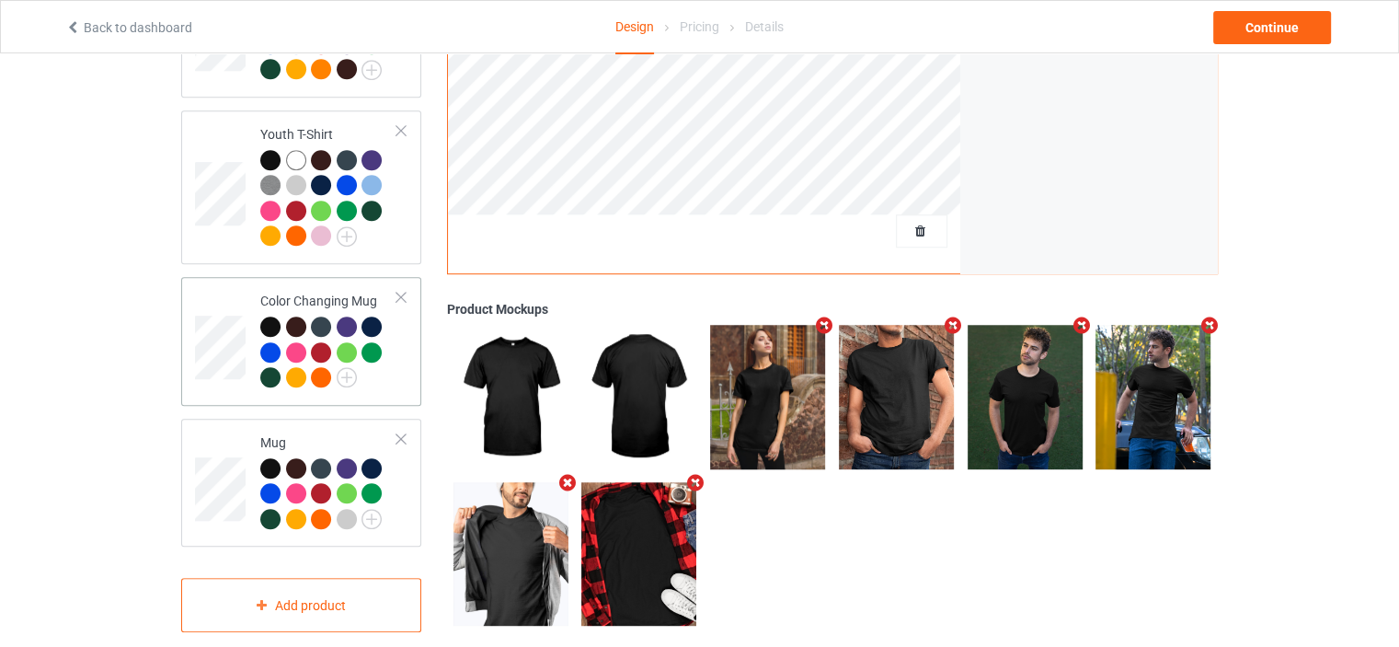
click at [213, 284] on td at bounding box center [222, 341] width 55 height 114
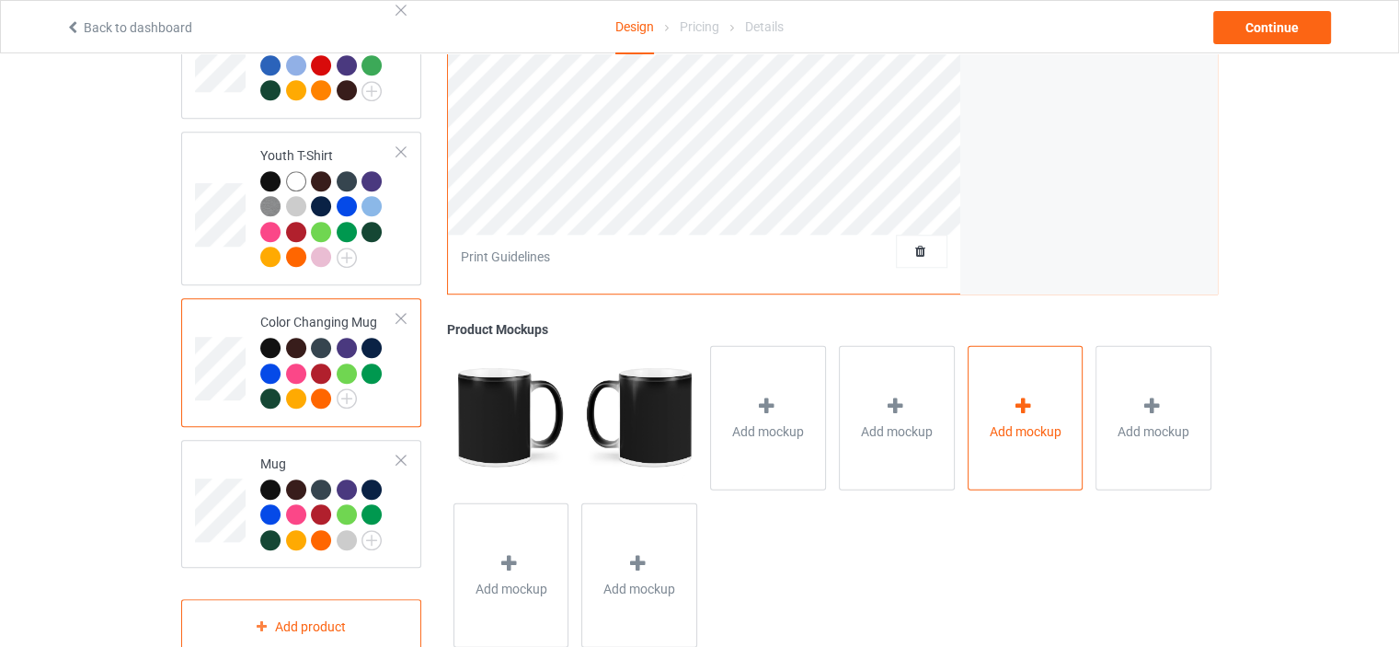
scroll to position [424, 0]
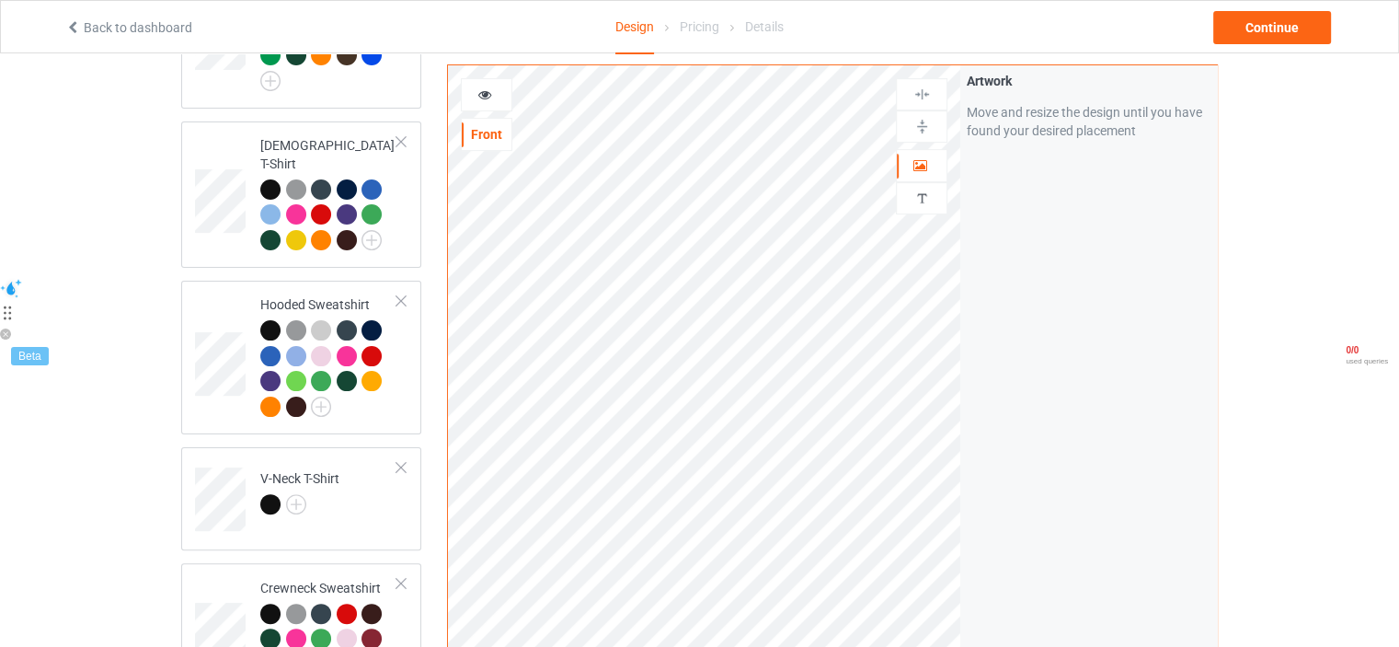
click at [484, 91] on icon at bounding box center [485, 92] width 16 height 13
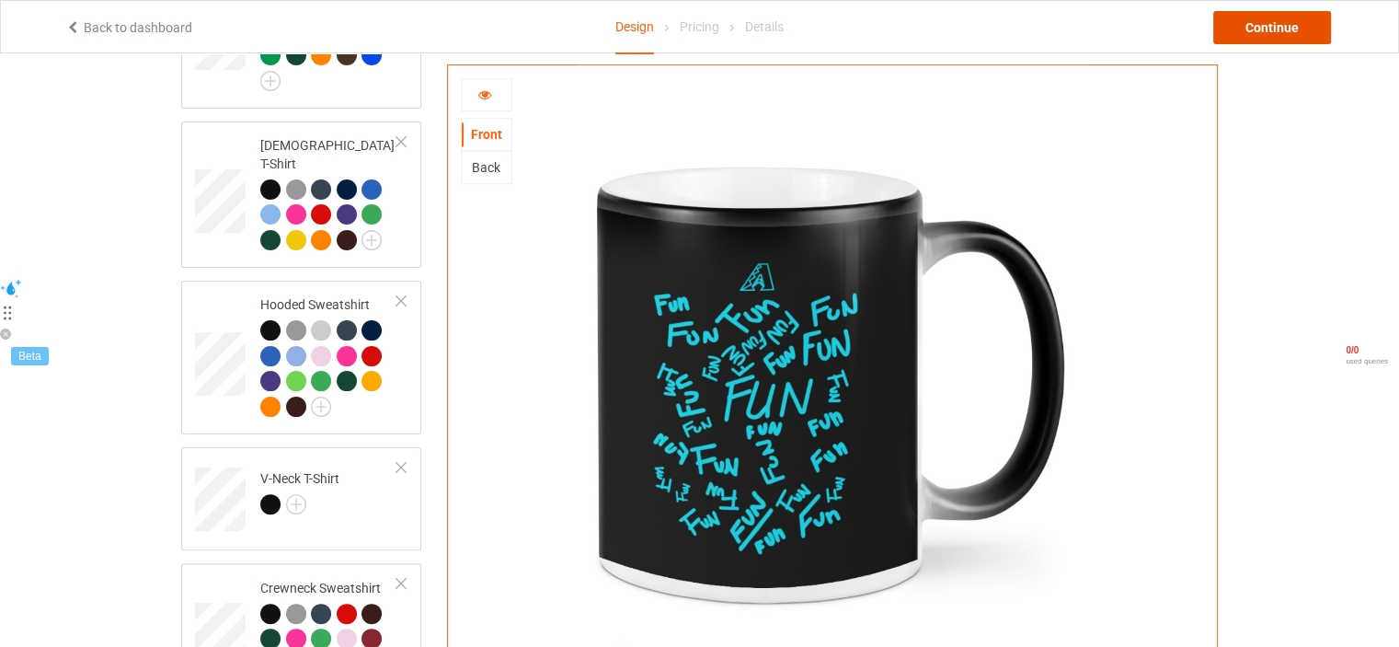
click at [1240, 31] on div "Continue" at bounding box center [1272, 27] width 118 height 33
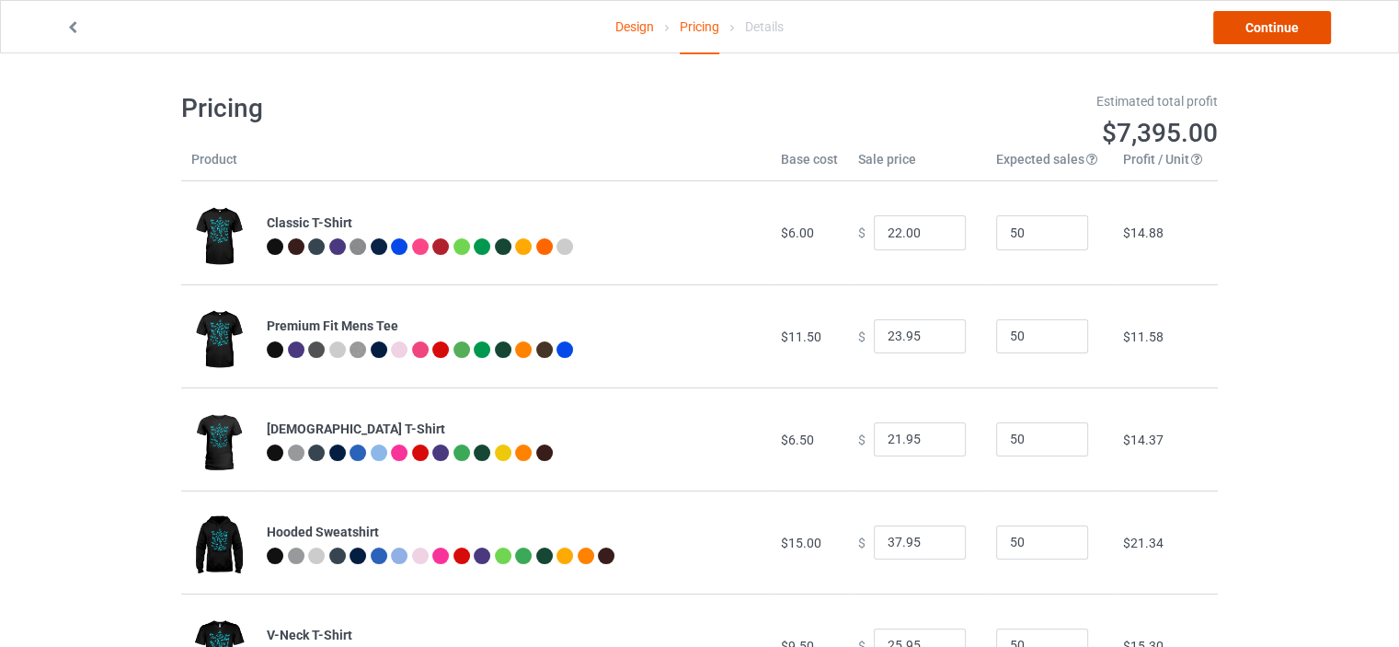
click at [1243, 38] on link "Continue" at bounding box center [1272, 27] width 118 height 33
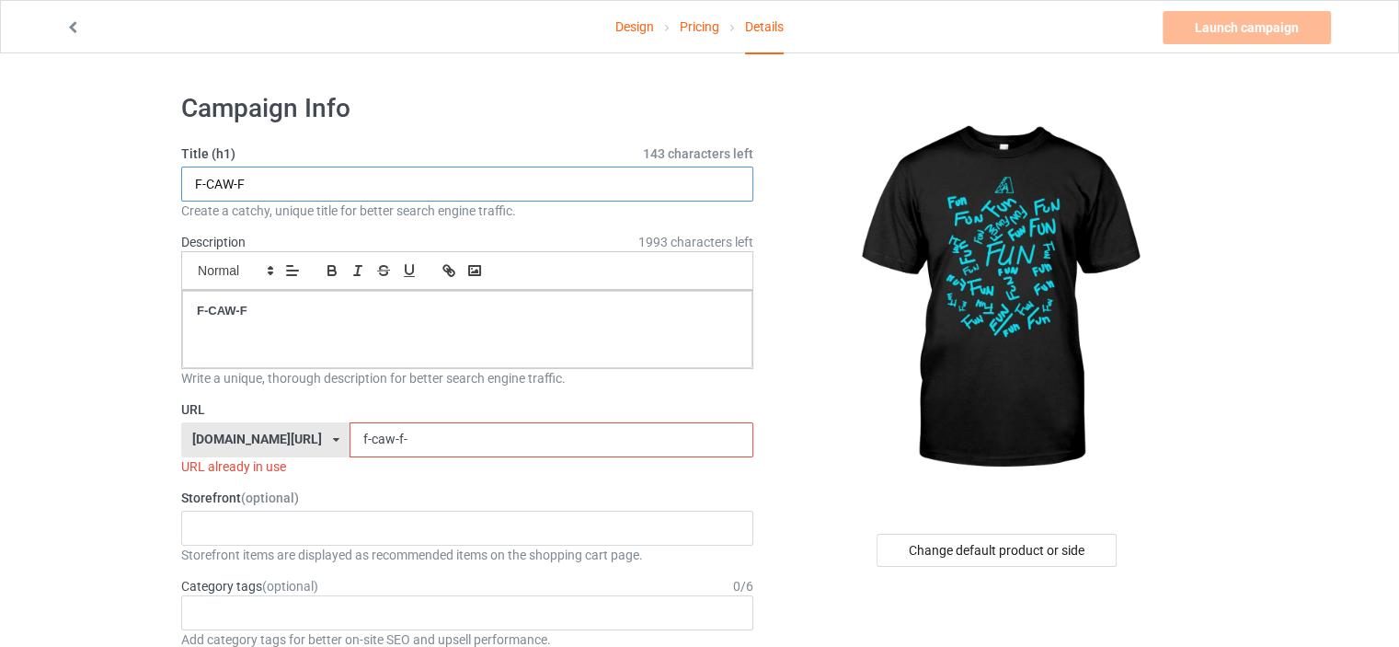
click at [356, 186] on input "F-CAW-F" at bounding box center [467, 183] width 572 height 35
click at [502, 187] on input "F-CAW-F" at bounding box center [467, 183] width 572 height 35
type input "FUN FUN FUN"
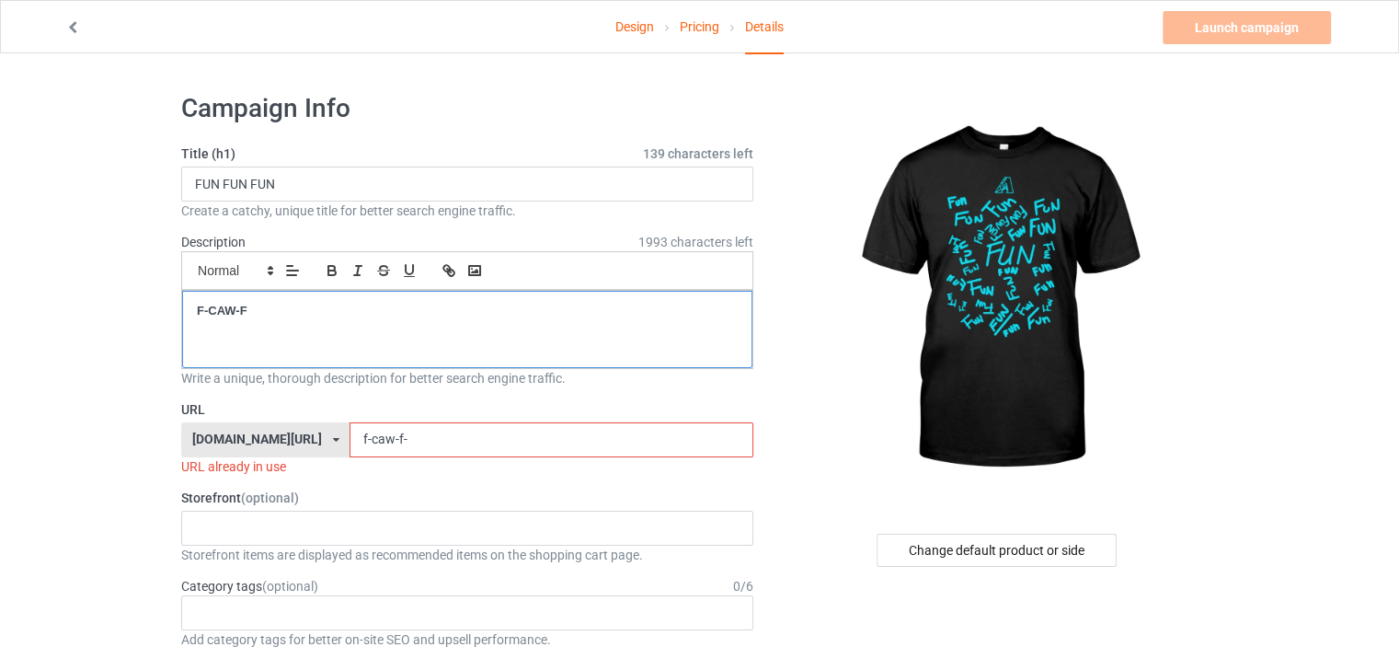
click at [407, 316] on p "F-CAW-F" at bounding box center [467, 311] width 541 height 17
click at [291, 176] on input "FUN FUN FUN" at bounding box center [467, 183] width 572 height 35
click at [272, 337] on div "F-CAW-F" at bounding box center [467, 329] width 570 height 77
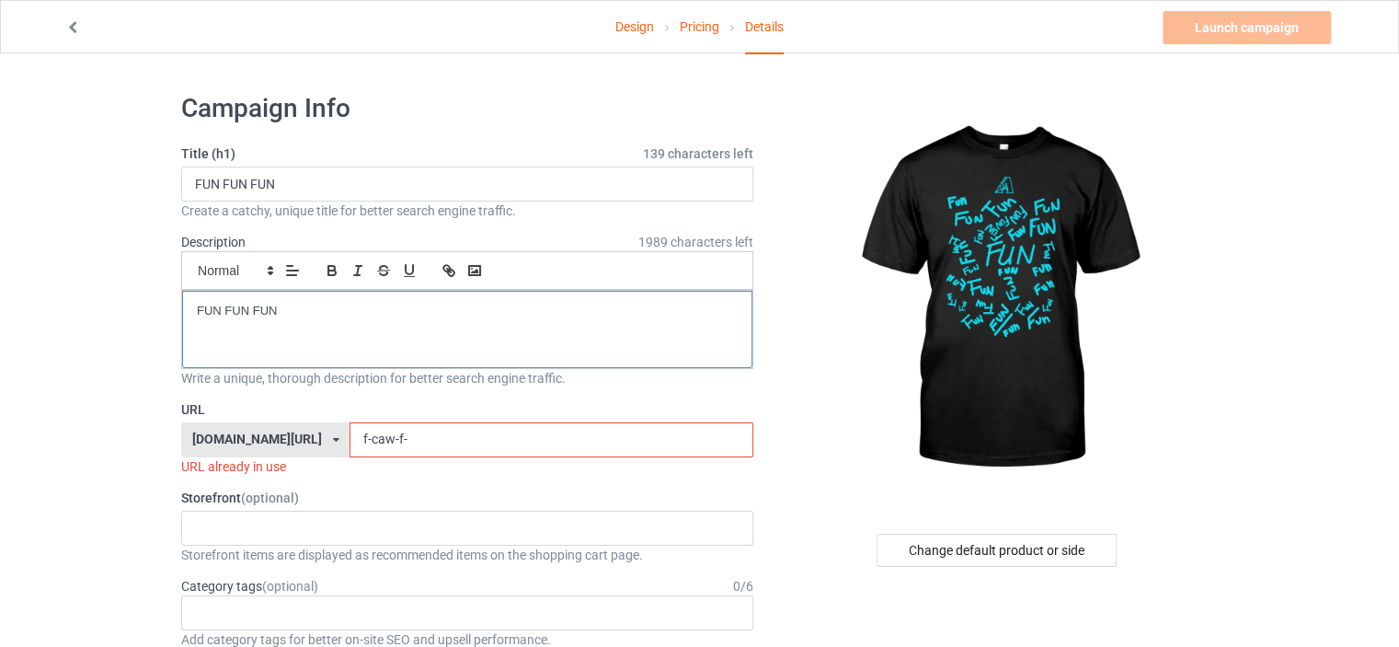
scroll to position [368, 0]
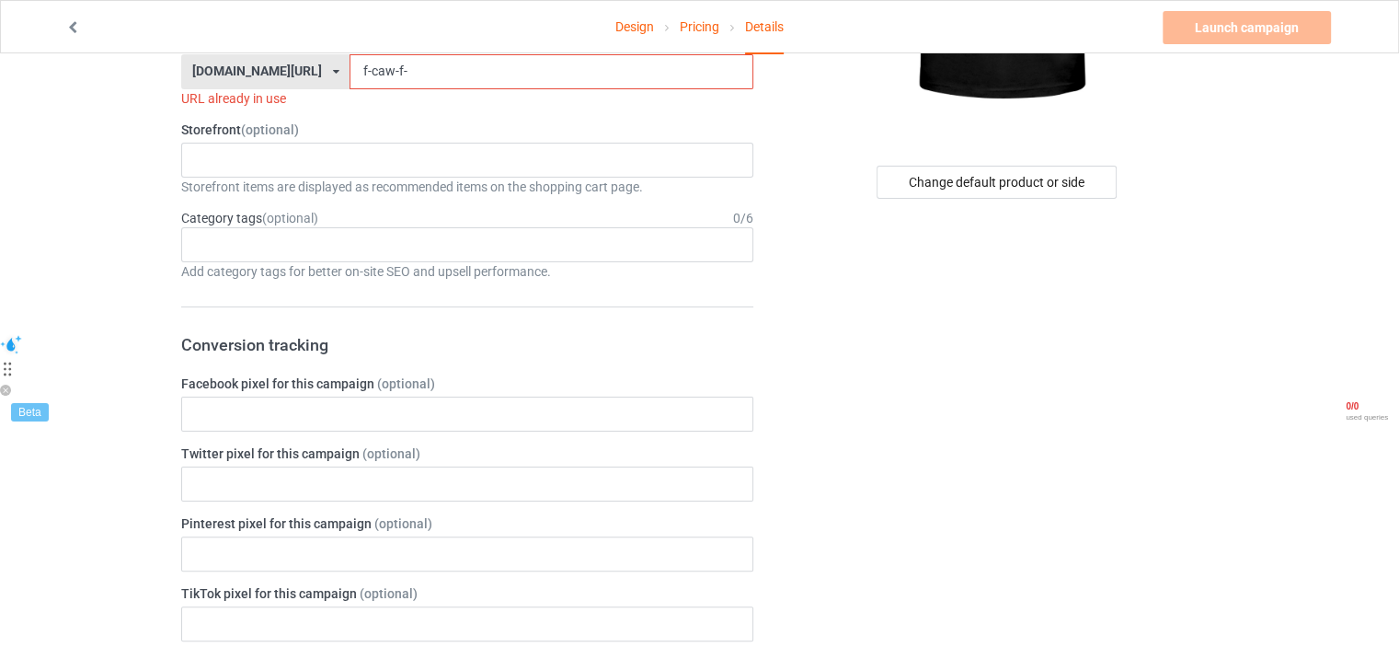
click at [796, 565] on div "Change default product or side" at bounding box center [998, 647] width 464 height 1873
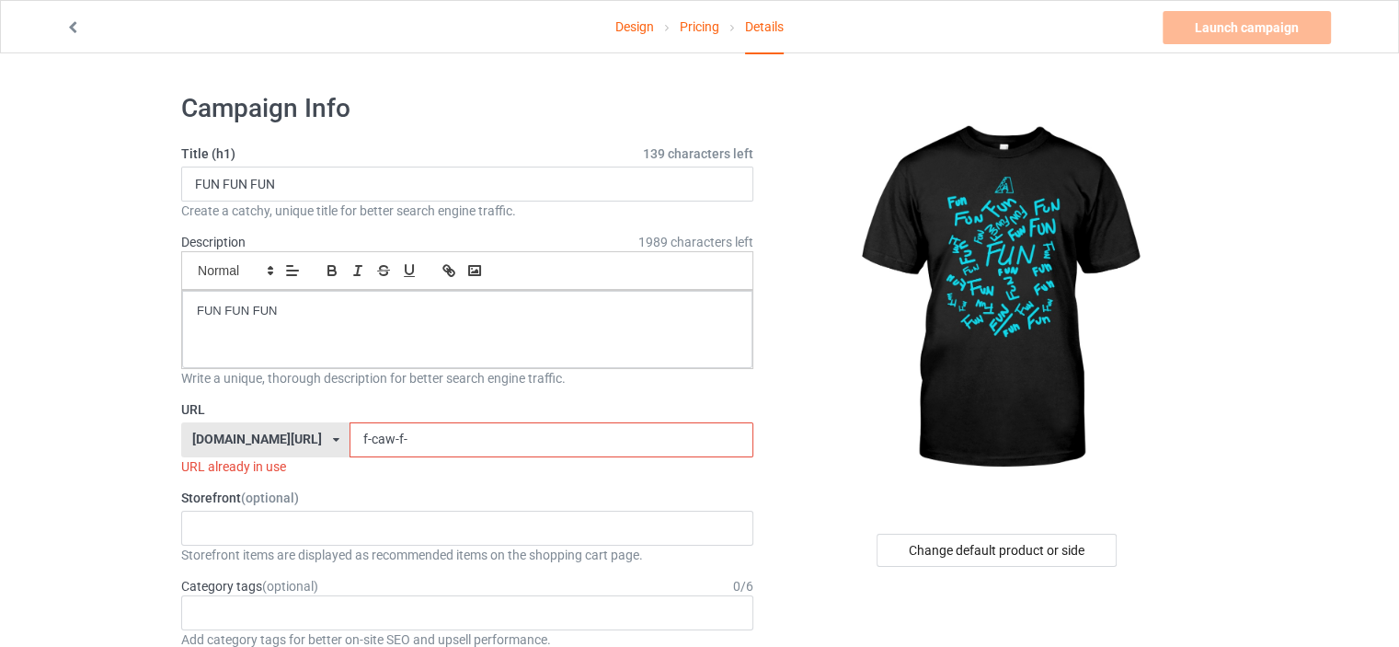
click at [387, 441] on input "f-caw-f-" at bounding box center [550, 439] width 403 height 35
paste input "FUN FUN FUN"
drag, startPoint x: 340, startPoint y: 437, endPoint x: 543, endPoint y: 454, distance: 203.1
click at [543, 454] on input "FUN FUN FUN" at bounding box center [550, 439] width 403 height 35
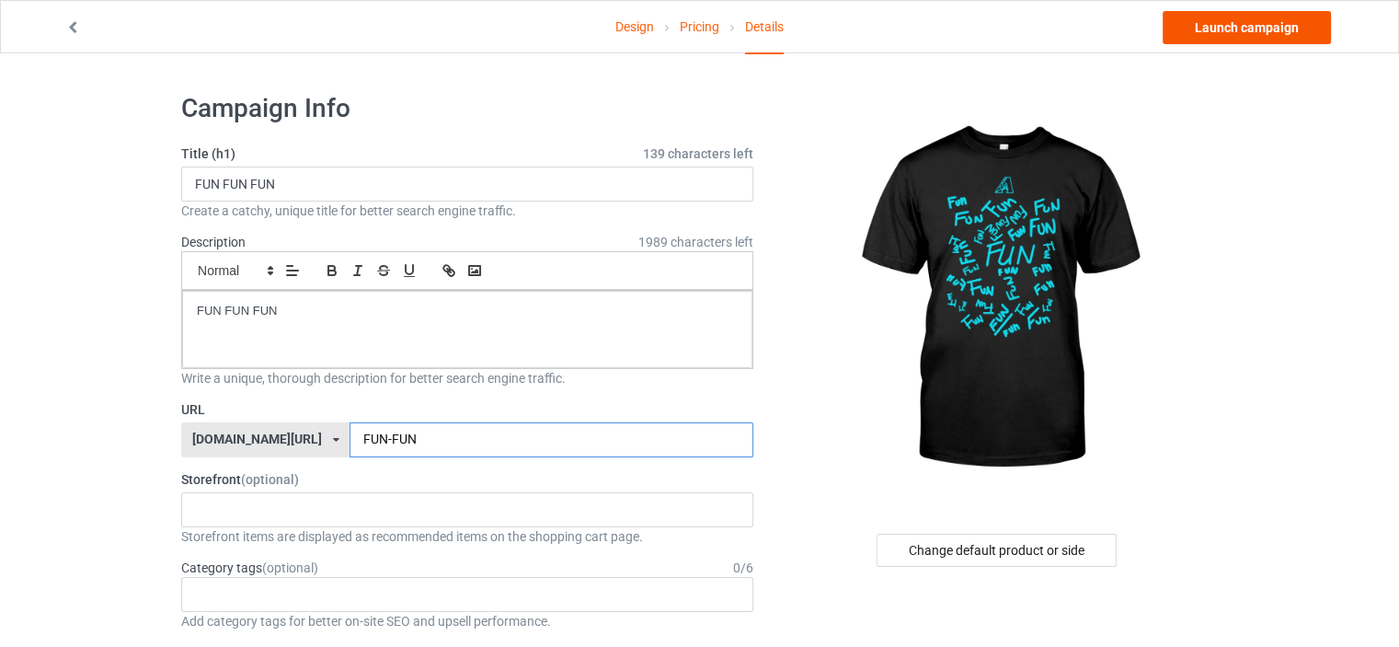
type input "FUN-FUN"
click at [1192, 29] on link "Launch campaign" at bounding box center [1247, 27] width 168 height 33
